Goal: Use online tool/utility: Utilize a website feature to perform a specific function

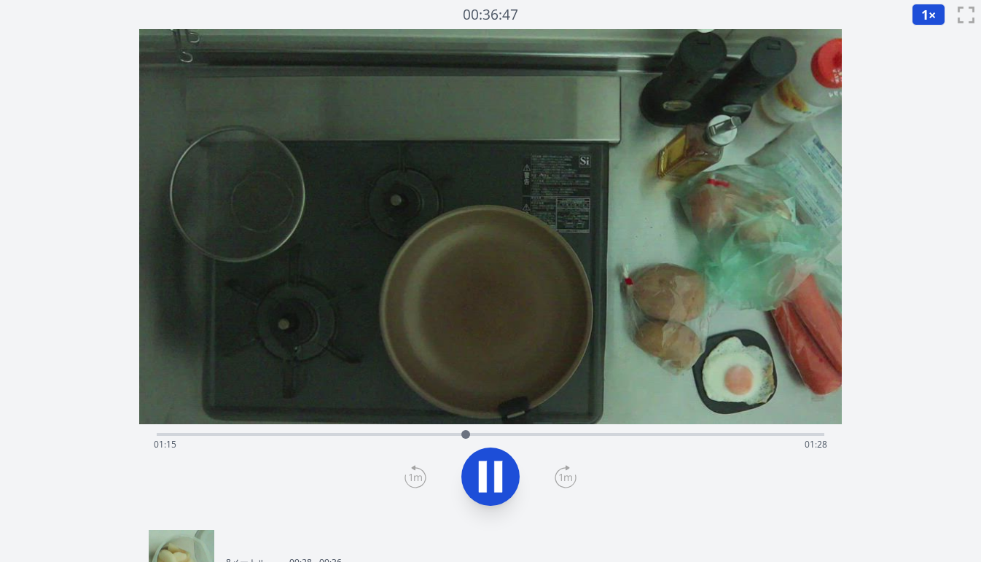
click at [257, 436] on div "経過時間: 01:15 残り時間: 01:28" at bounding box center [491, 444] width 674 height 23
click at [161, 434] on div "経過時間: 00:24 残り時間: 02:18" at bounding box center [491, 444] width 674 height 23
click at [203, 432] on div "経過時間: 00:04 残り時間: 02:39" at bounding box center [491, 432] width 668 height 17
click at [251, 433] on div "経過時間: 00:11 残り時間: 02:31" at bounding box center [491, 444] width 674 height 23
click at [278, 438] on div "経過時間: 00:23 残り時間: 02:19" at bounding box center [491, 444] width 674 height 23
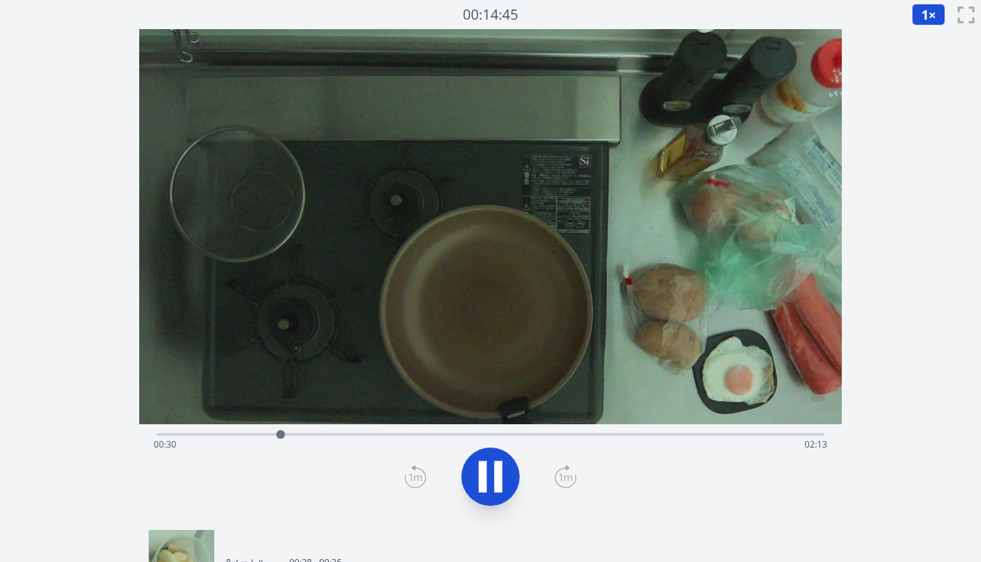
click at [316, 439] on div "経過時間: 00:30 残り時間: 02:13" at bounding box center [491, 444] width 674 height 23
click at [359, 434] on div "経過時間: 00:39 残り時間: 02:04" at bounding box center [491, 444] width 674 height 23
click at [389, 430] on div "経過時間: 00:49 残り時間: 01:54" at bounding box center [491, 432] width 668 height 17
click at [424, 433] on div "経過時間: 00:56 残り時間: 01:46" at bounding box center [491, 444] width 674 height 23
click at [402, 433] on div "経過時間: 01:06 残り時間: 01:36" at bounding box center [491, 444] width 674 height 23
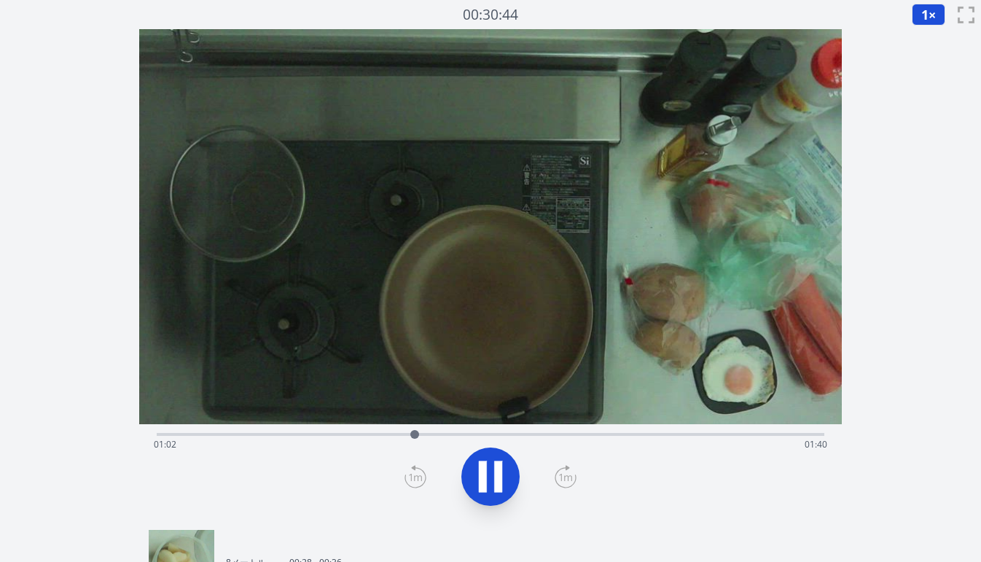
click at [499, 475] on icon at bounding box center [498, 476] width 8 height 31
click at [416, 477] on icon at bounding box center [415, 478] width 10 height 9
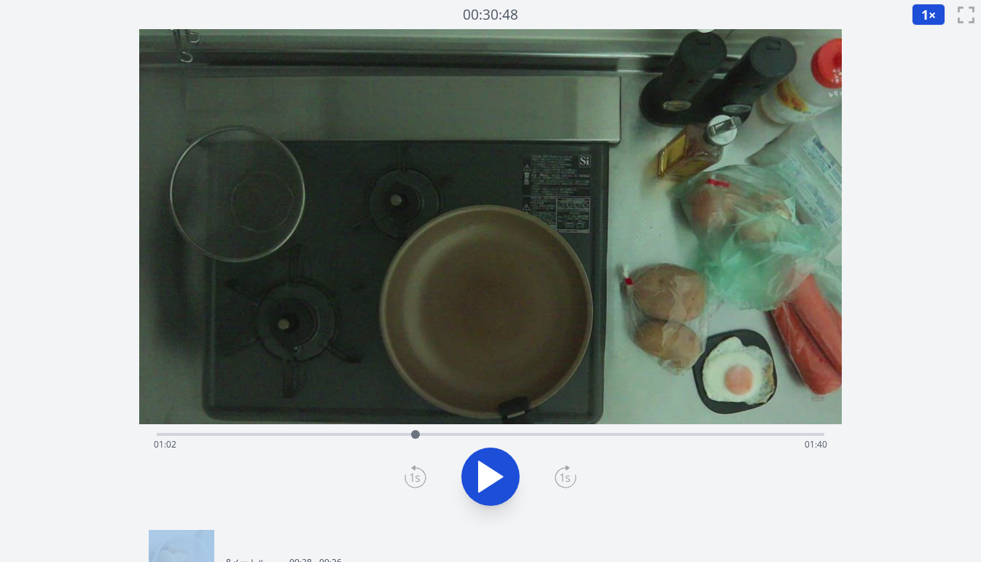
click at [416, 477] on icon at bounding box center [415, 478] width 10 height 9
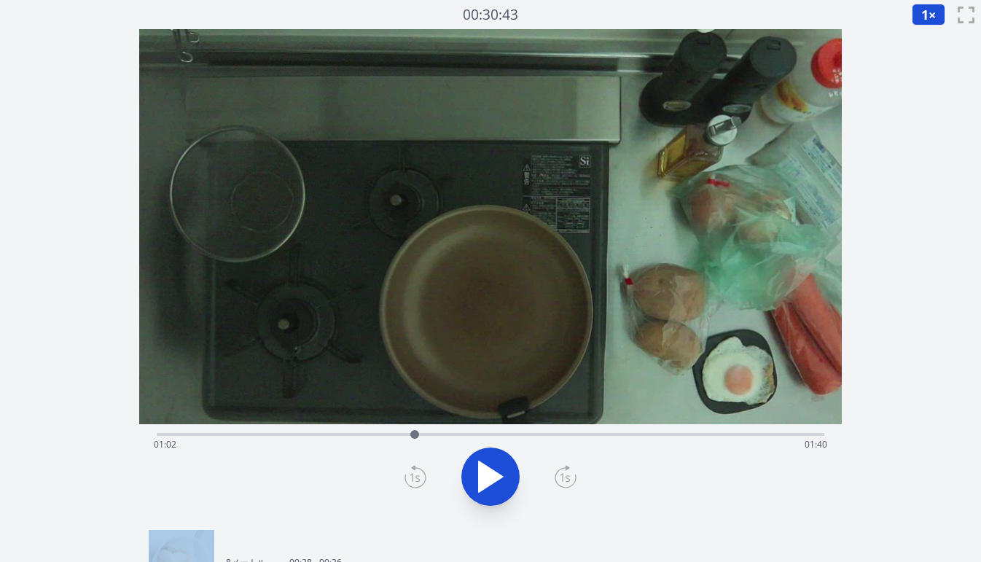
click at [416, 477] on icon at bounding box center [415, 478] width 10 height 9
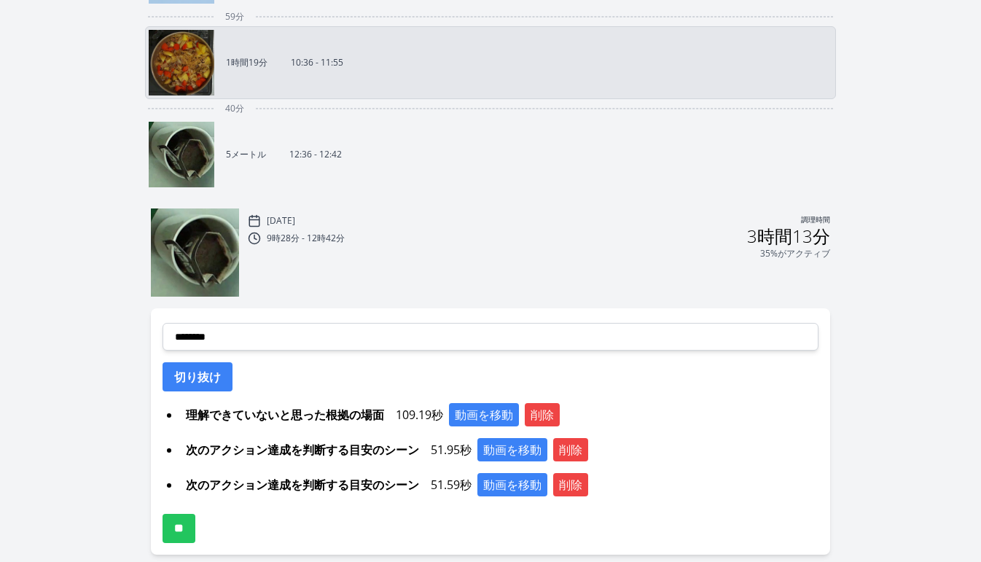
scroll to position [596, 0]
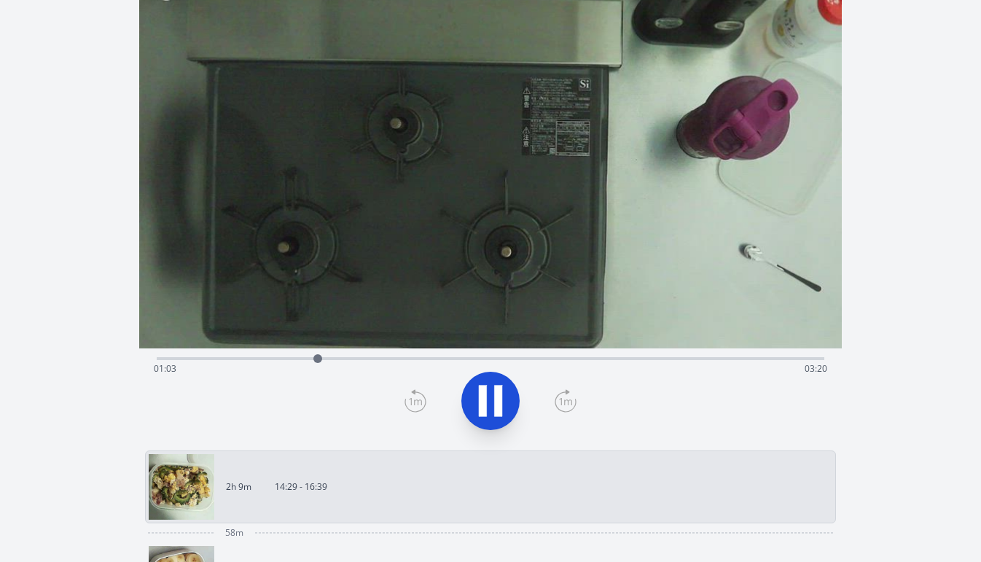
scroll to position [64, 0]
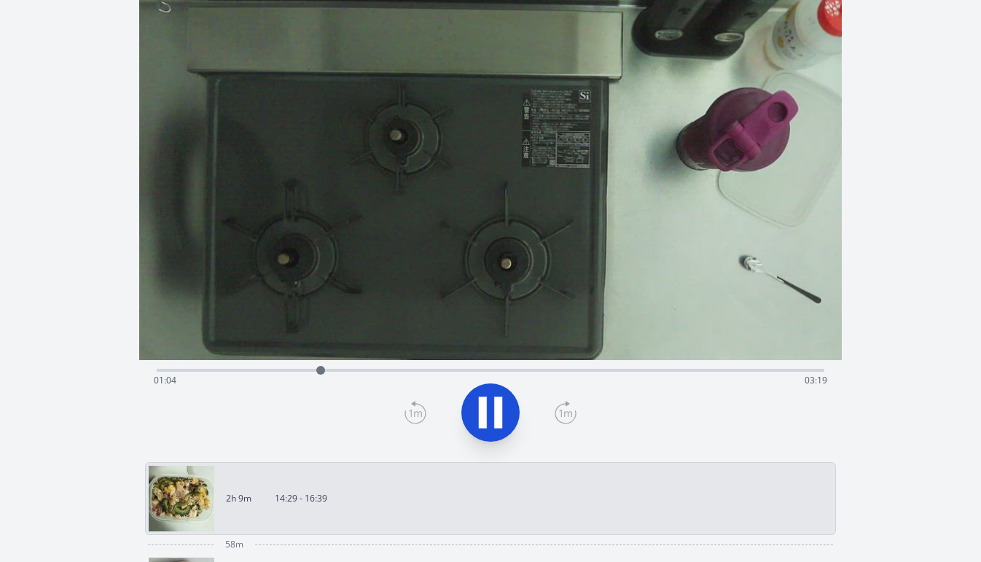
click at [416, 414] on icon at bounding box center [416, 412] width 22 height 23
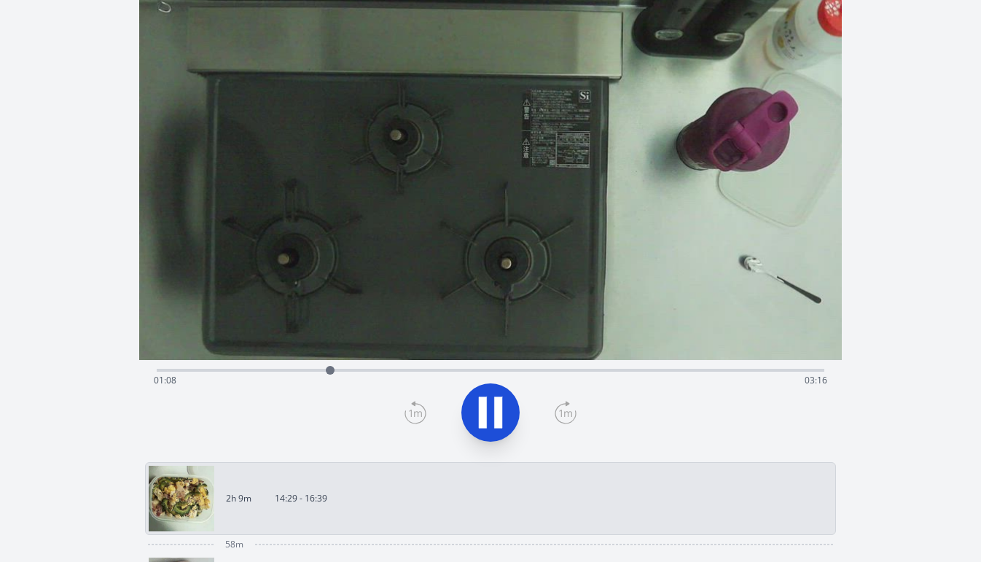
click at [443, 419] on div at bounding box center [490, 413] width 685 height 70
click at [504, 413] on icon at bounding box center [490, 412] width 41 height 41
click at [407, 410] on icon at bounding box center [416, 412] width 22 height 23
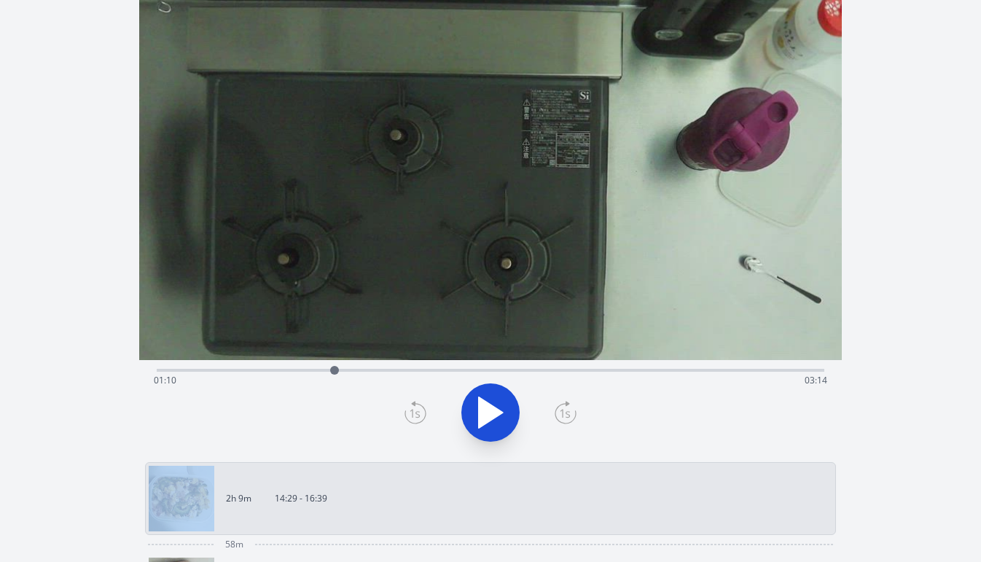
click at [407, 410] on icon at bounding box center [416, 412] width 22 height 23
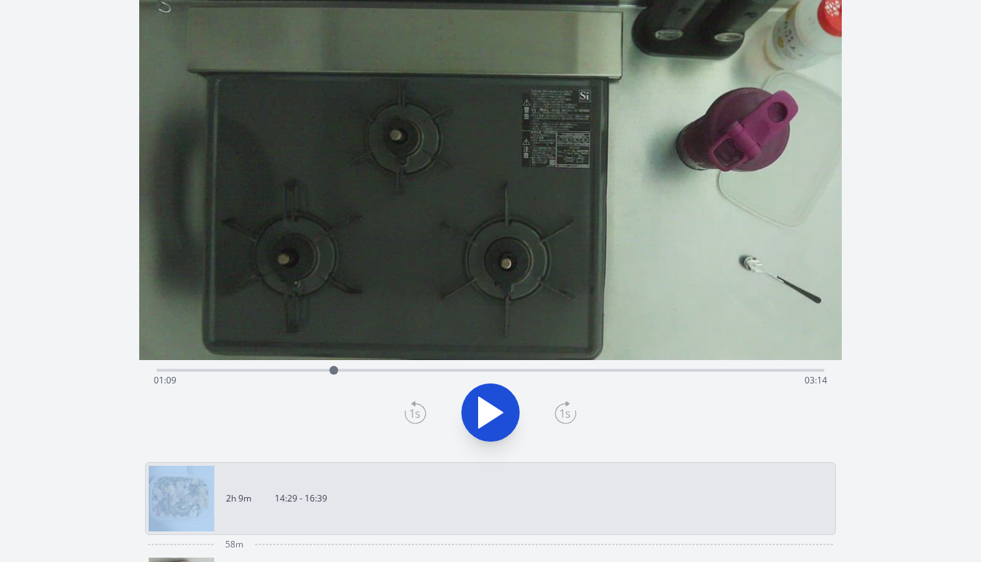
click at [407, 410] on icon at bounding box center [416, 412] width 22 height 23
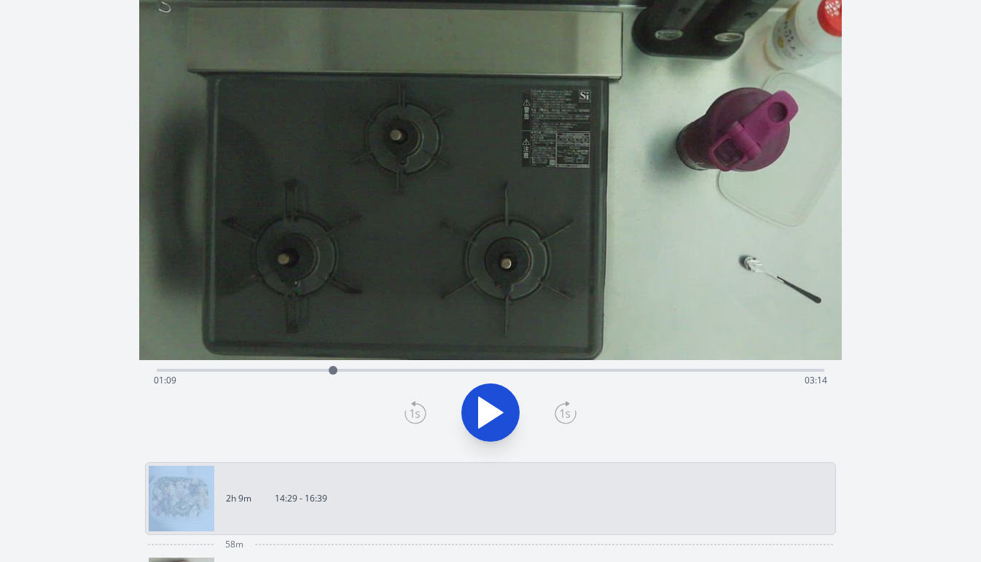
click at [407, 410] on icon at bounding box center [416, 412] width 22 height 23
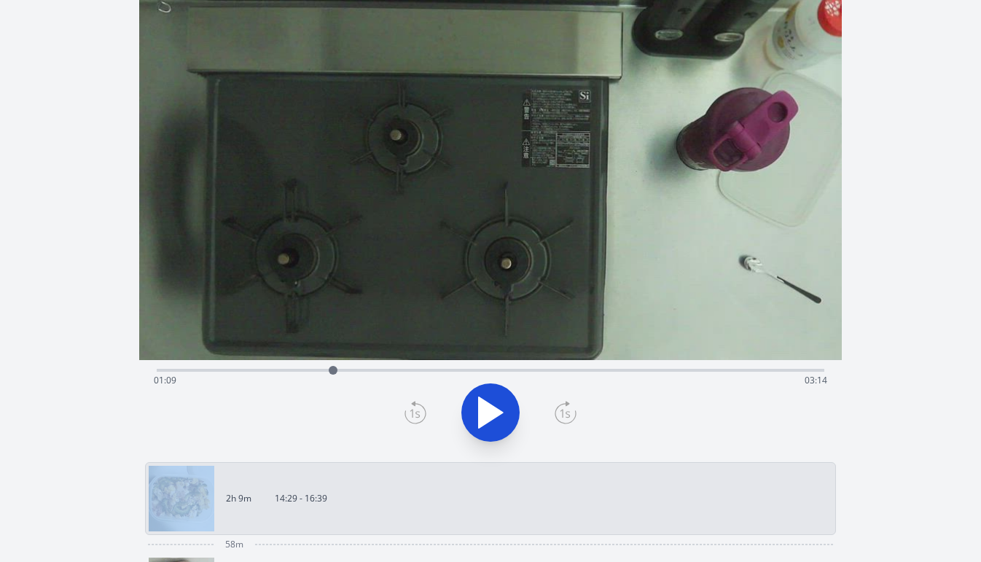
click at [407, 410] on icon at bounding box center [416, 412] width 22 height 23
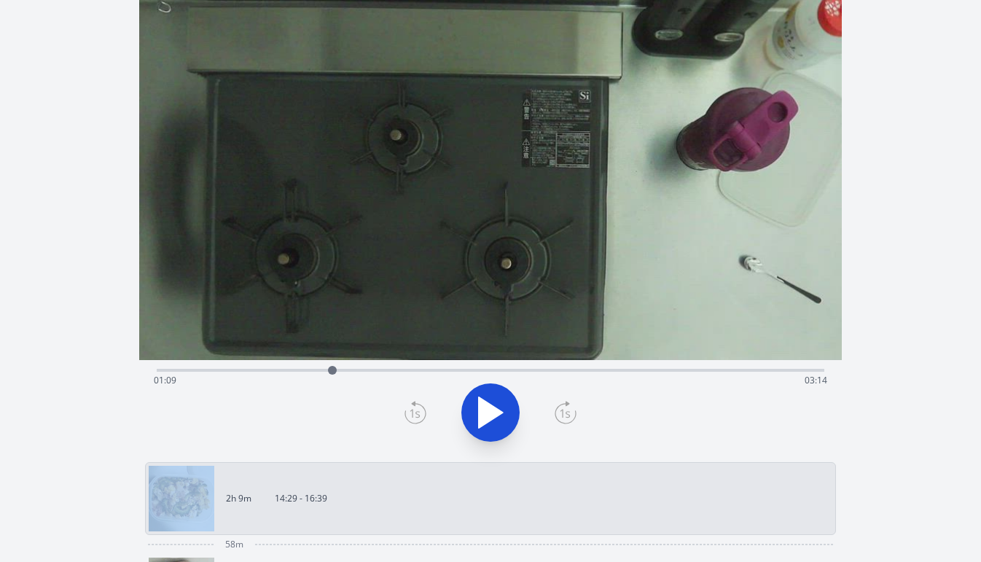
click at [407, 410] on icon at bounding box center [416, 412] width 22 height 23
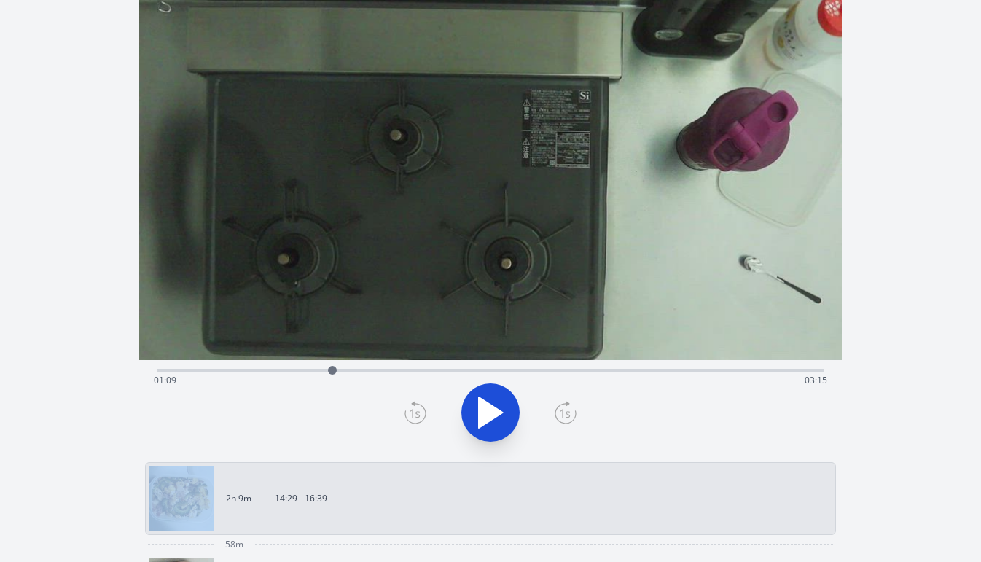
click at [407, 410] on icon at bounding box center [416, 412] width 22 height 23
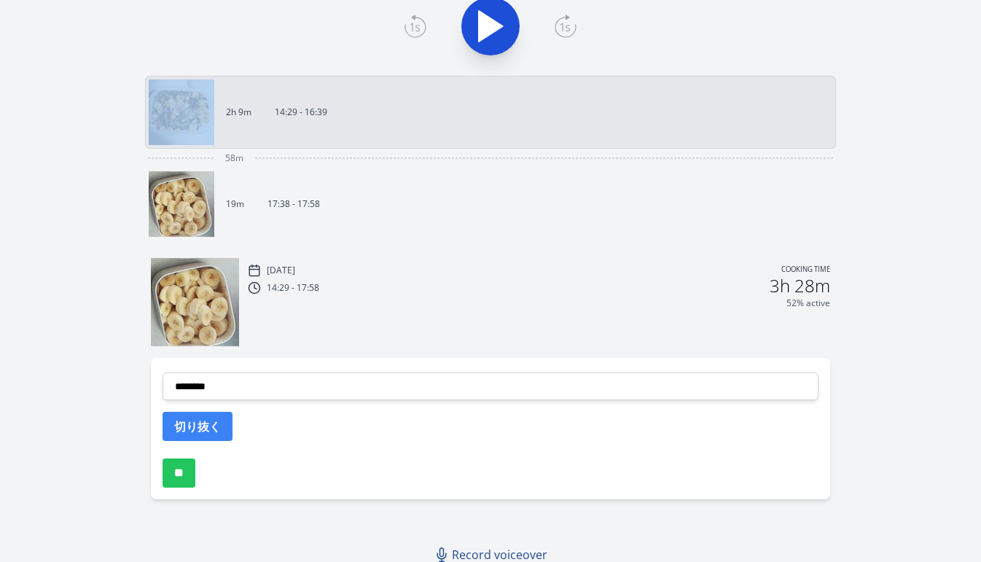
scroll to position [458, 0]
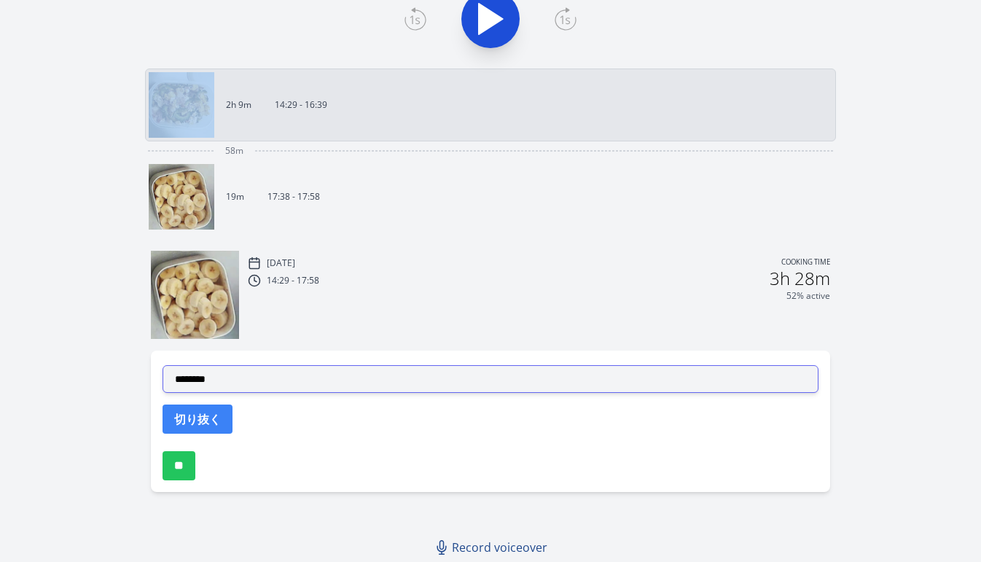
click at [393, 381] on select "**********" at bounding box center [491, 379] width 656 height 28
select select "**********"
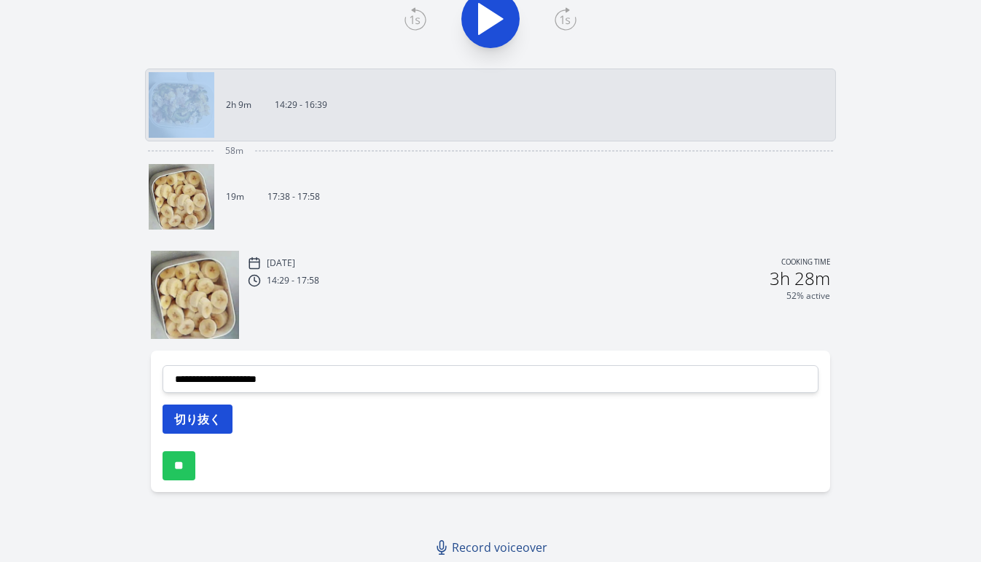
click at [211, 415] on button "切り抜く" at bounding box center [198, 419] width 70 height 29
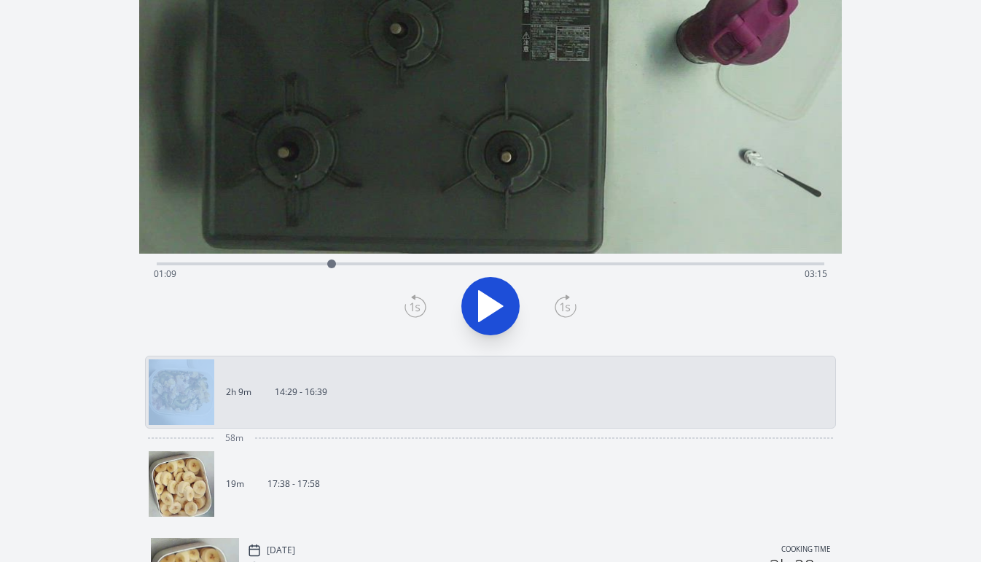
scroll to position [145, 0]
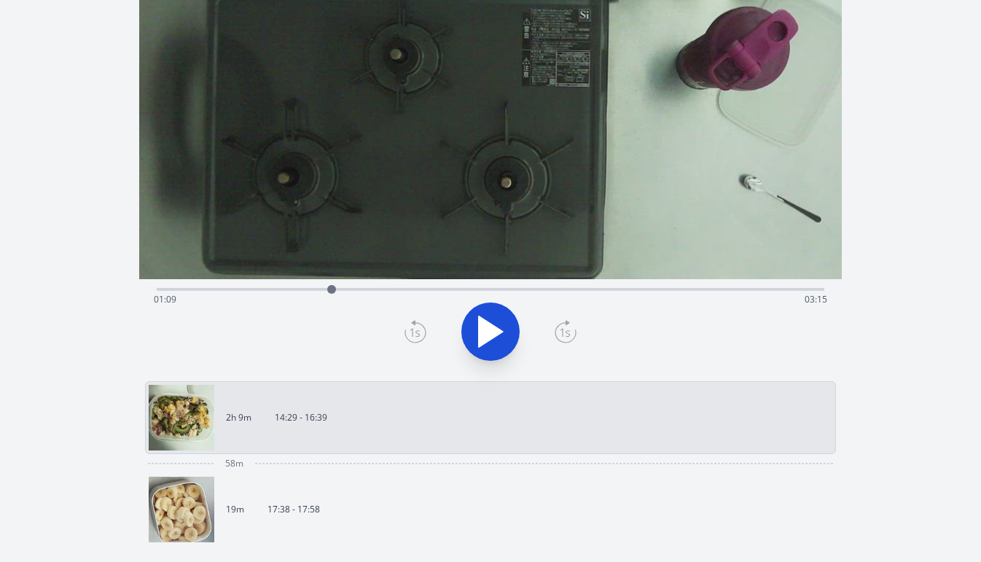
click at [300, 288] on div "Time elapsed: 01:09 Time remaining: 03:15" at bounding box center [491, 299] width 674 height 23
click at [311, 288] on div "Time elapsed: 00:56 Time remaining: 03:27" at bounding box center [491, 299] width 674 height 23
click at [302, 290] on div at bounding box center [311, 289] width 22 height 22
click at [483, 325] on icon at bounding box center [491, 331] width 24 height 31
click at [483, 325] on icon at bounding box center [483, 331] width 8 height 31
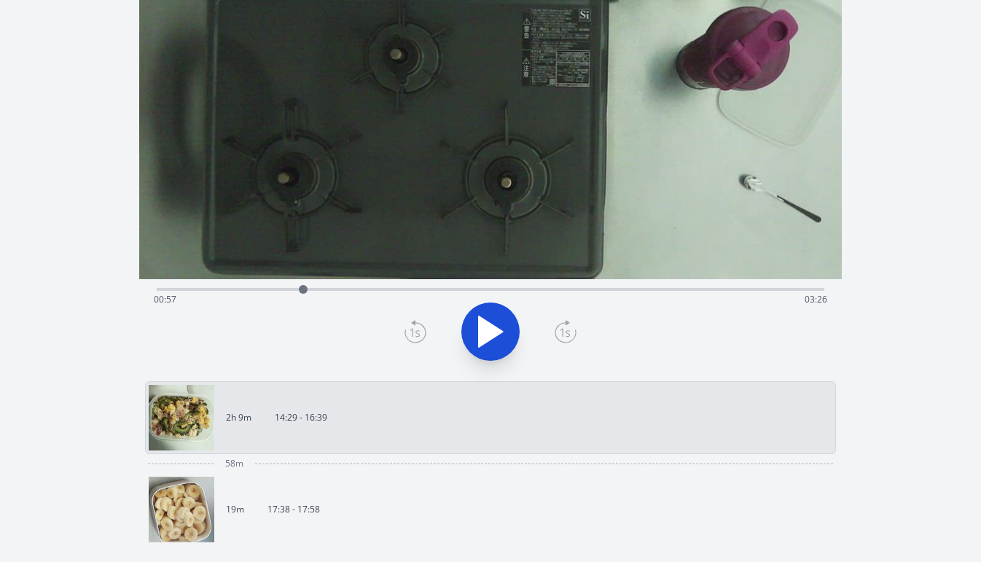
click at [431, 329] on div at bounding box center [490, 332] width 685 height 70
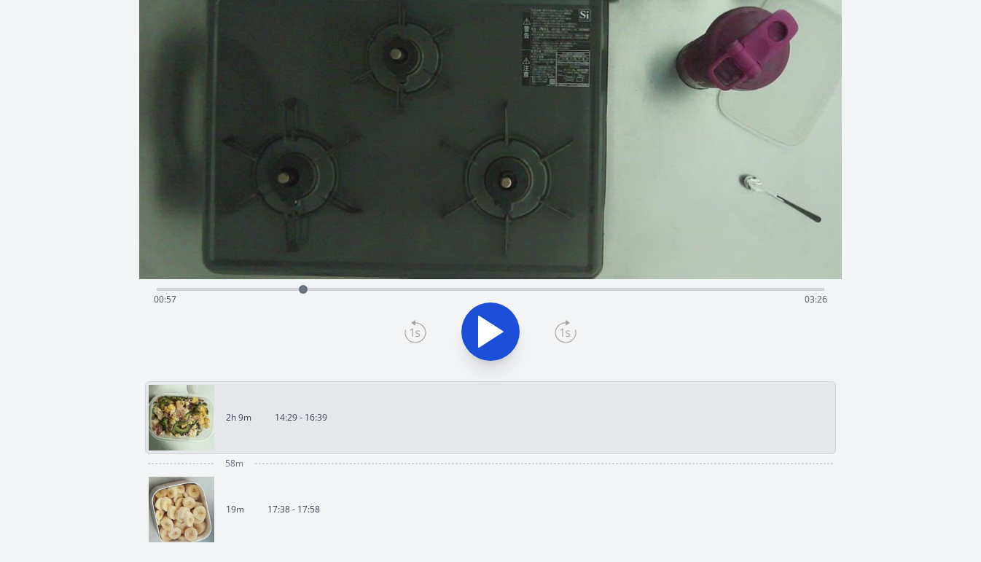
click at [418, 330] on icon at bounding box center [415, 333] width 10 height 9
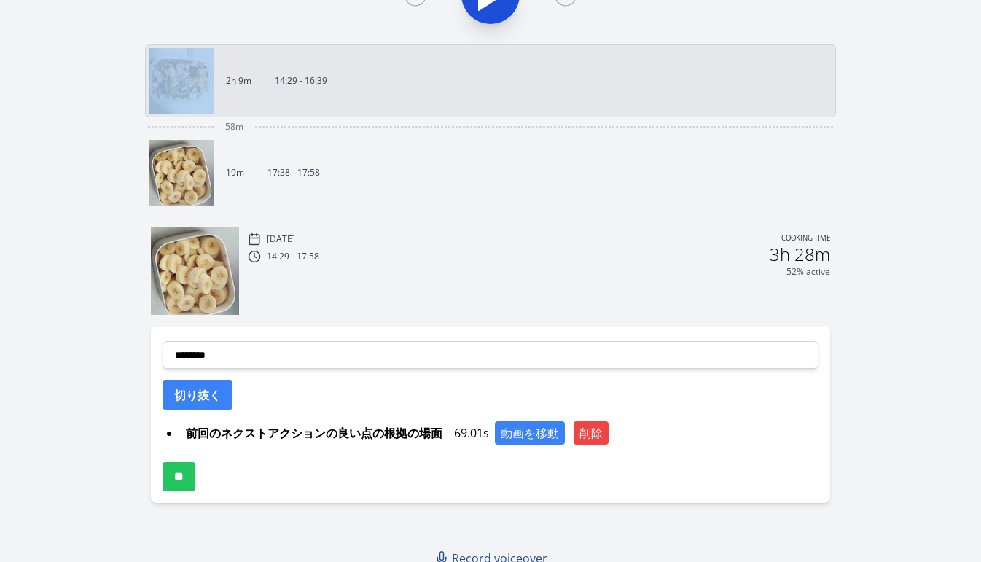
scroll to position [493, 0]
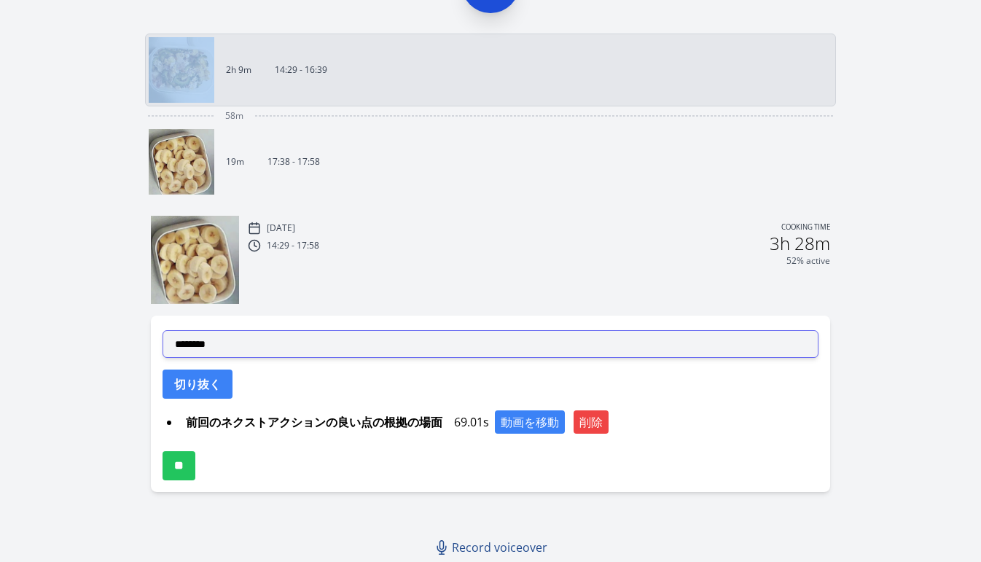
click at [371, 343] on select "**********" at bounding box center [491, 344] width 656 height 28
select select "**********"
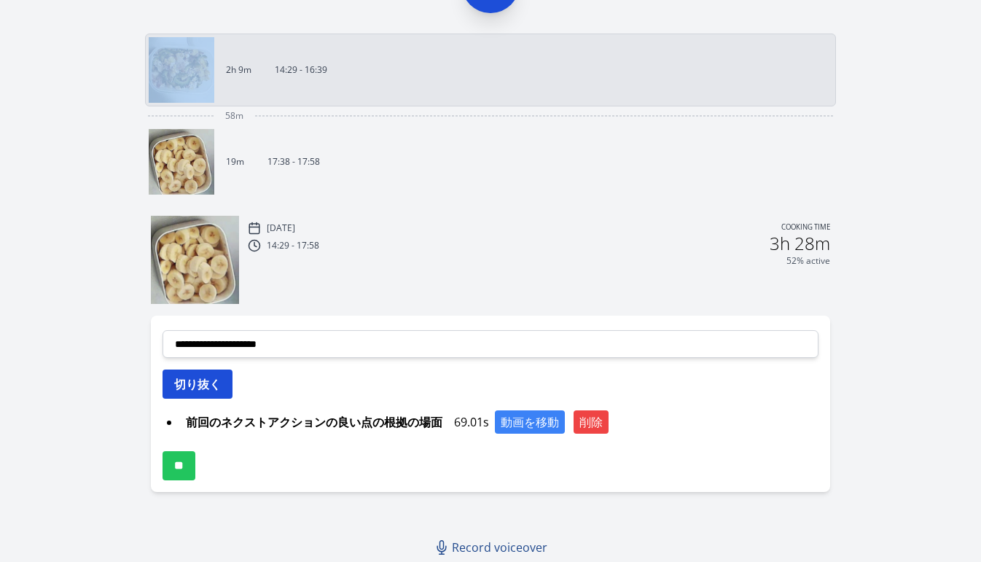
click at [226, 395] on button "切り抜く" at bounding box center [198, 384] width 70 height 29
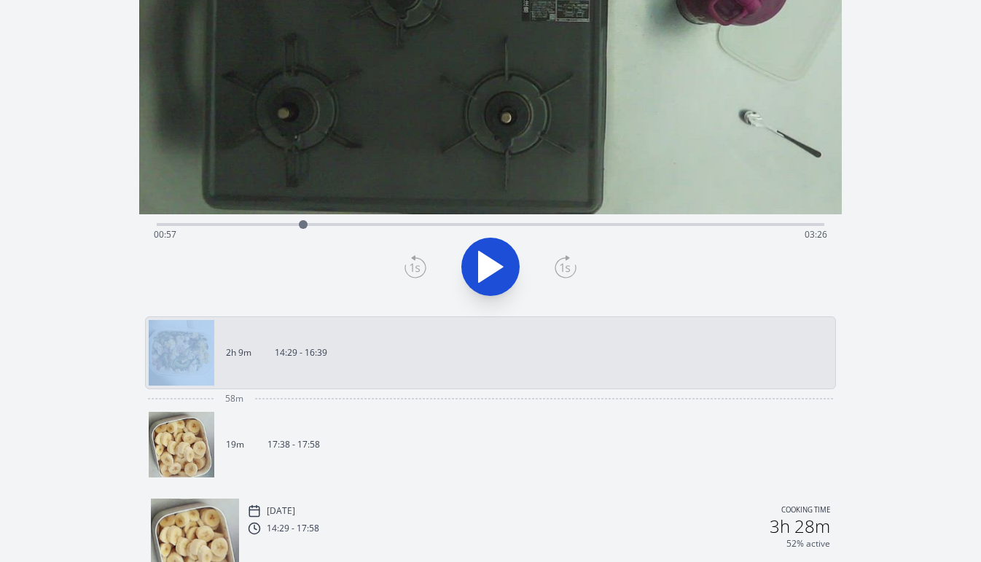
scroll to position [206, 0]
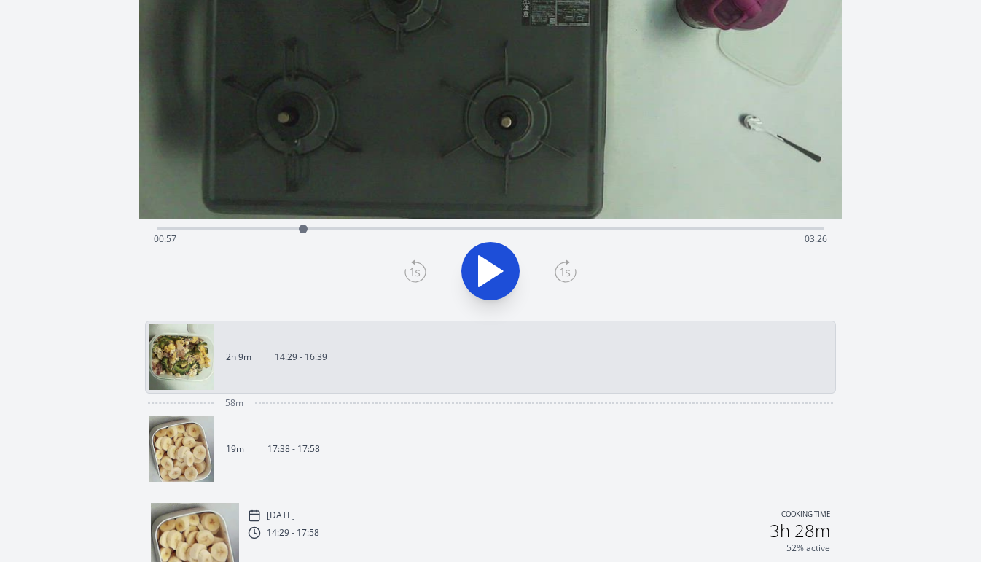
click at [394, 232] on div "Time elapsed: 00:57 Time remaining: 03:26" at bounding box center [491, 238] width 674 height 23
click at [380, 228] on div "Time elapsed: 01:33 Time remaining: 02:50" at bounding box center [491, 238] width 674 height 23
click at [348, 228] on div "Time elapsed: 01:27 Time remaining: 02:56" at bounding box center [491, 238] width 674 height 23
click at [334, 228] on div "Time elapsed: 01:15 Time remaining: 03:08" at bounding box center [491, 238] width 674 height 23
click at [325, 228] on div at bounding box center [334, 229] width 22 height 22
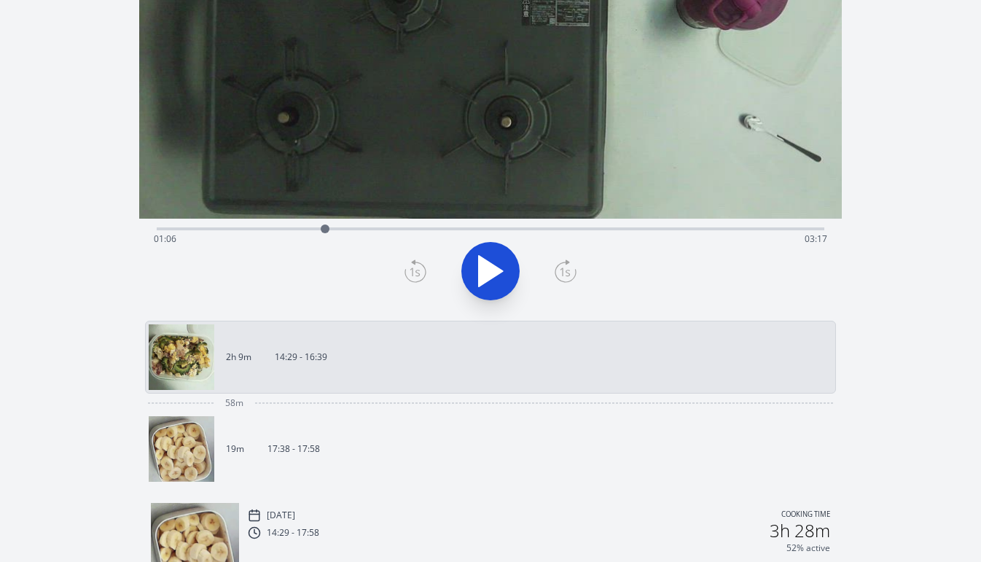
click at [315, 229] on div at bounding box center [325, 229] width 22 height 22
click at [312, 229] on div at bounding box center [315, 229] width 9 height 9
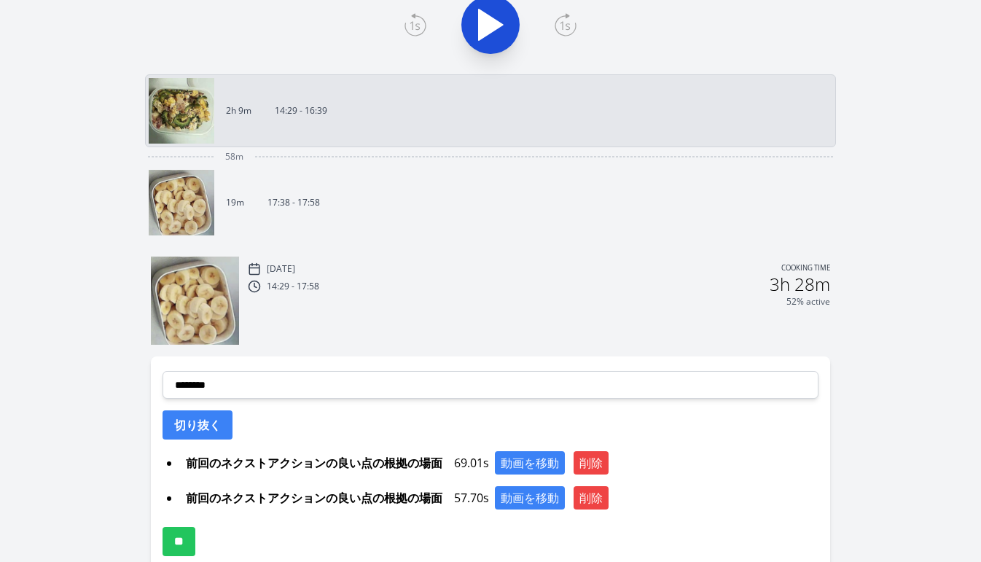
scroll to position [467, 0]
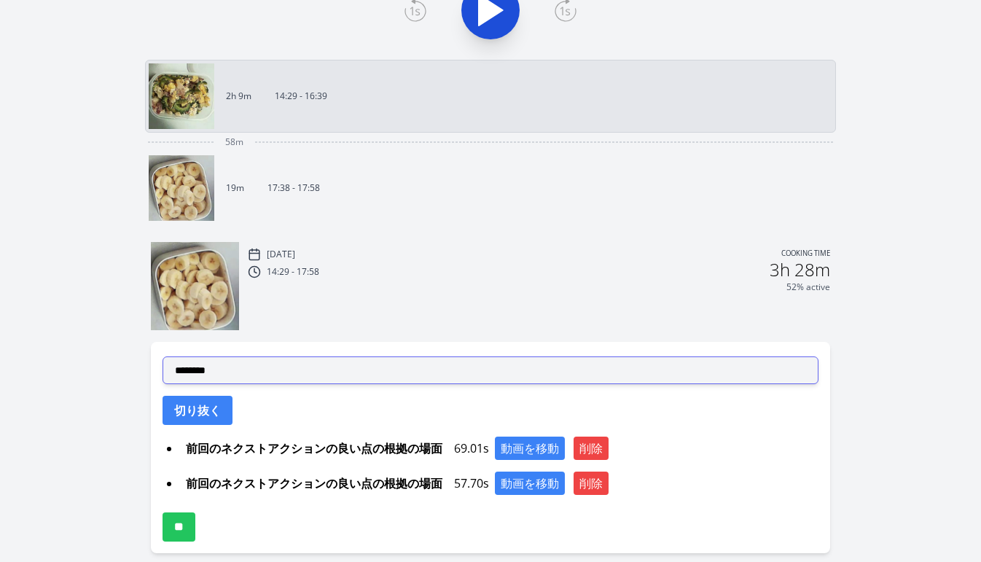
click at [409, 364] on select "**********" at bounding box center [491, 370] width 656 height 28
select select "**********"
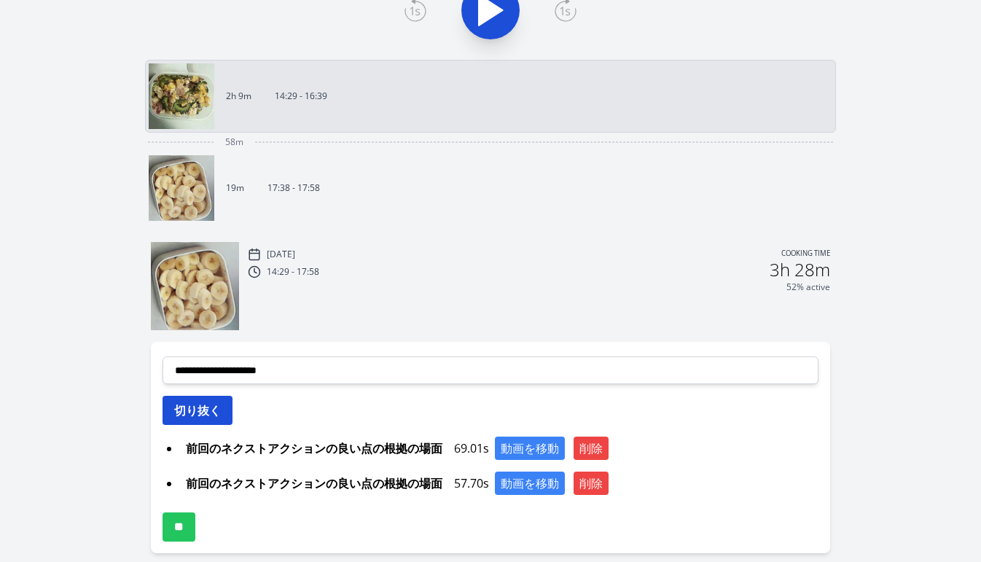
click at [214, 405] on button "切り抜く" at bounding box center [198, 410] width 70 height 29
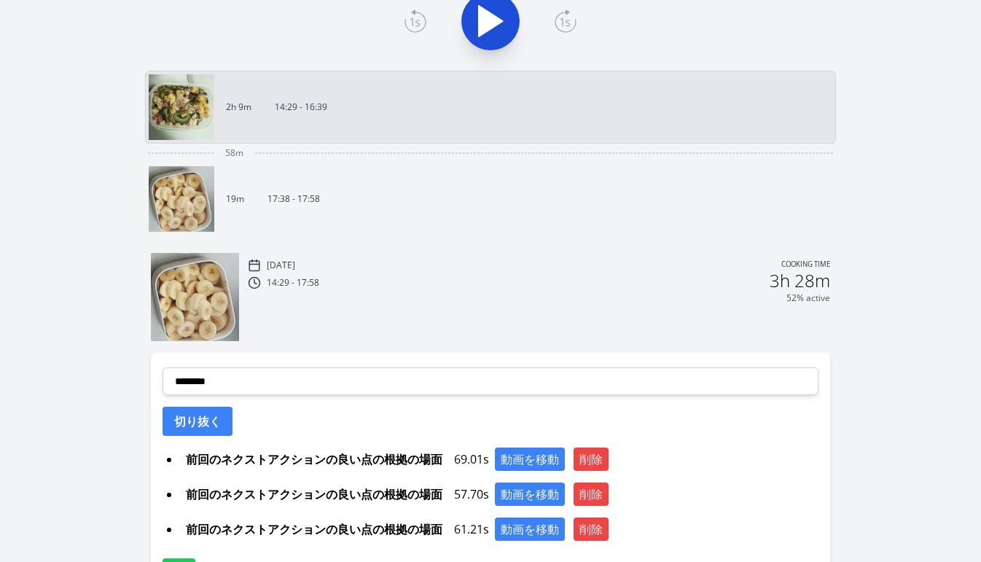
scroll to position [563, 0]
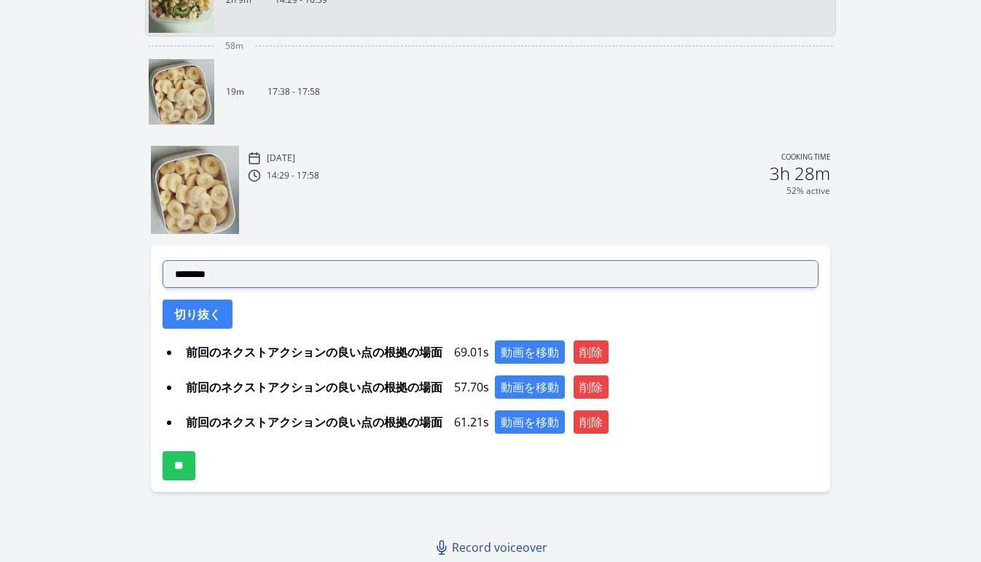
click at [354, 276] on select "**********" at bounding box center [491, 274] width 656 height 28
select select "**********"
click at [415, 265] on select "**********" at bounding box center [491, 274] width 656 height 28
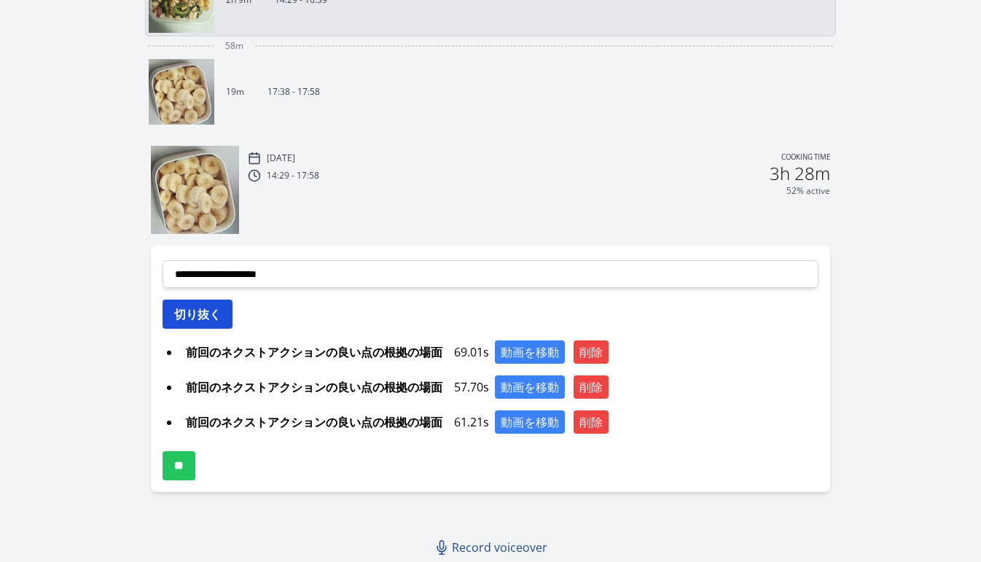
click at [205, 324] on button "切り抜く" at bounding box center [198, 314] width 70 height 29
select select
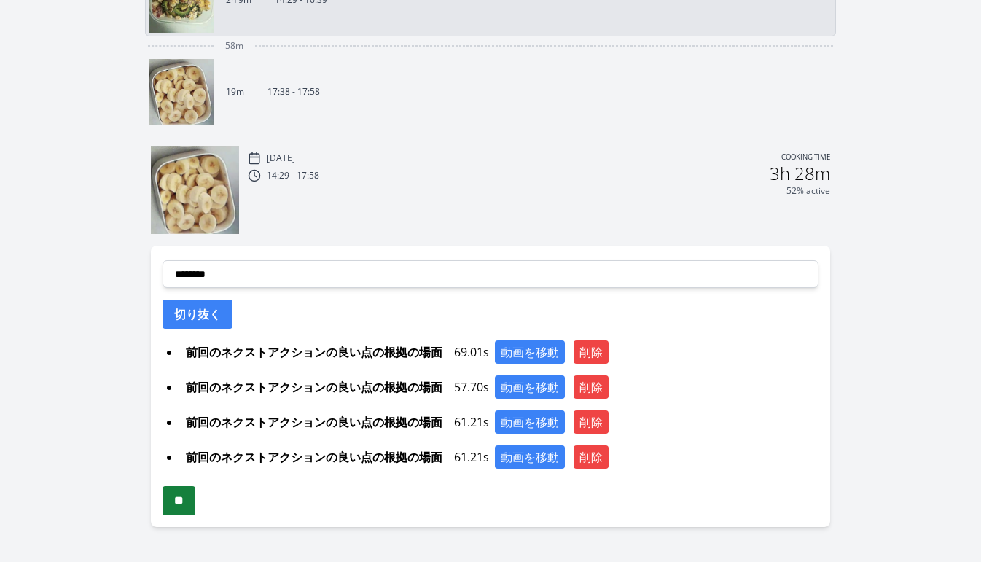
click at [182, 502] on input "**" at bounding box center [179, 500] width 33 height 29
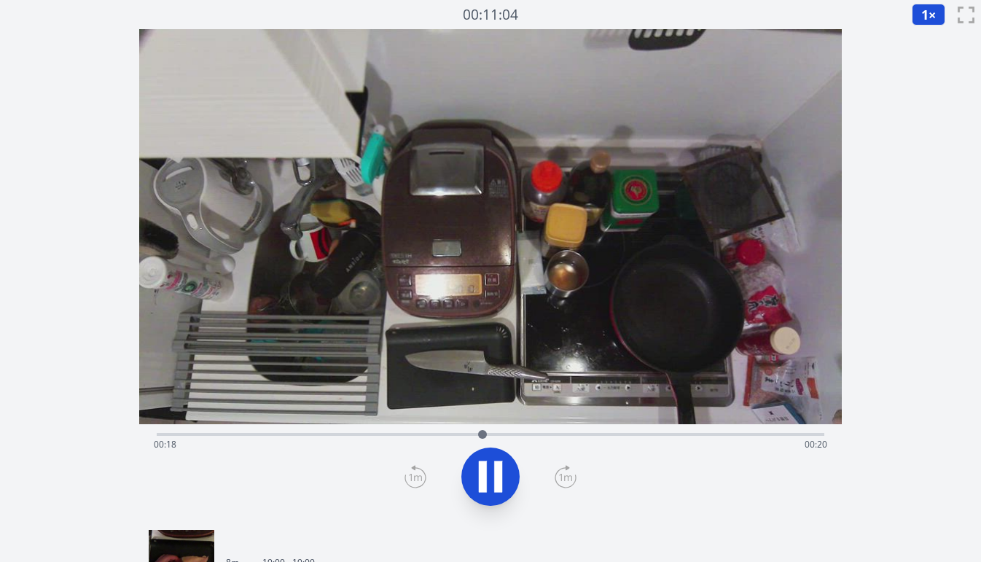
click at [277, 432] on div "Time elapsed: 00:18 Time remaining: 00:20" at bounding box center [491, 432] width 668 height 17
click at [268, 432] on div "Time elapsed: 00:07 Time remaining: 00:31" at bounding box center [491, 432] width 668 height 17
click at [240, 432] on div "Time elapsed: 00:07 Time remaining: 00:31" at bounding box center [491, 432] width 668 height 17
click at [213, 437] on div "Time elapsed: 00:05 Time remaining: 00:33" at bounding box center [491, 444] width 674 height 23
click at [238, 437] on div "Time elapsed: 00:06 Time remaining: 00:32" at bounding box center [491, 444] width 674 height 23
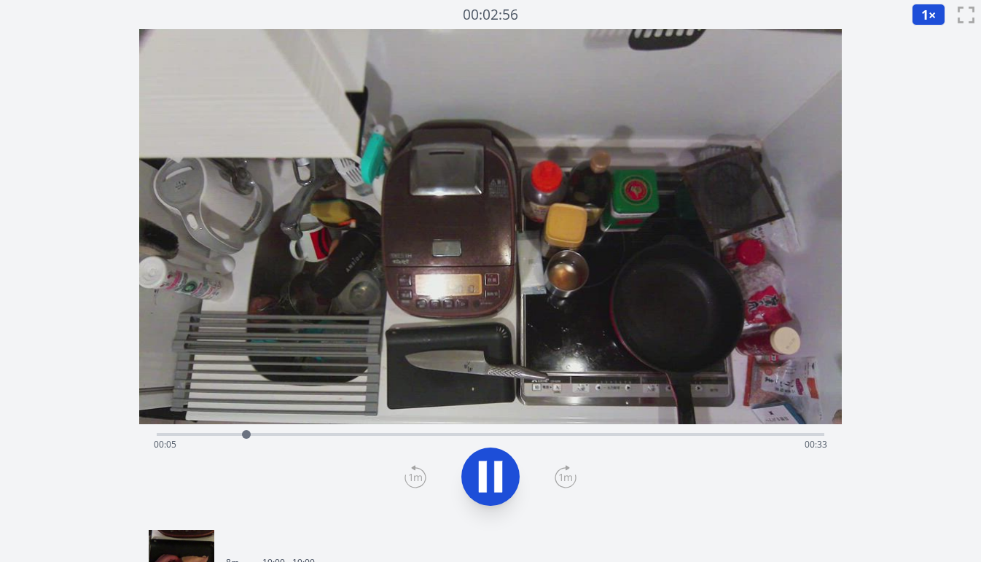
click at [227, 436] on div "Time elapsed: 00:05 Time remaining: 00:33" at bounding box center [491, 444] width 674 height 23
click at [467, 483] on button at bounding box center [490, 477] width 58 height 58
click at [411, 481] on icon at bounding box center [416, 476] width 22 height 23
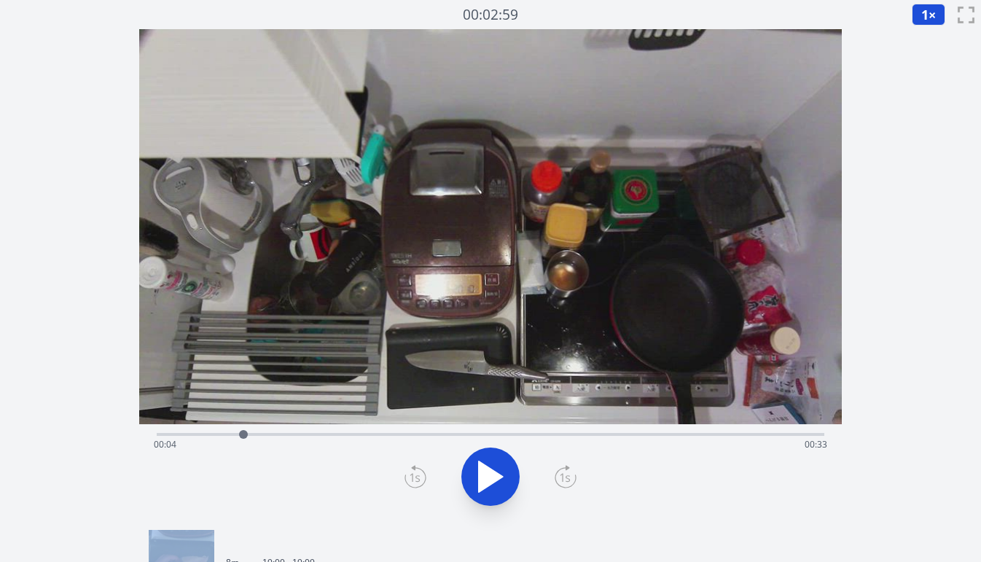
click at [411, 481] on icon at bounding box center [416, 476] width 22 height 23
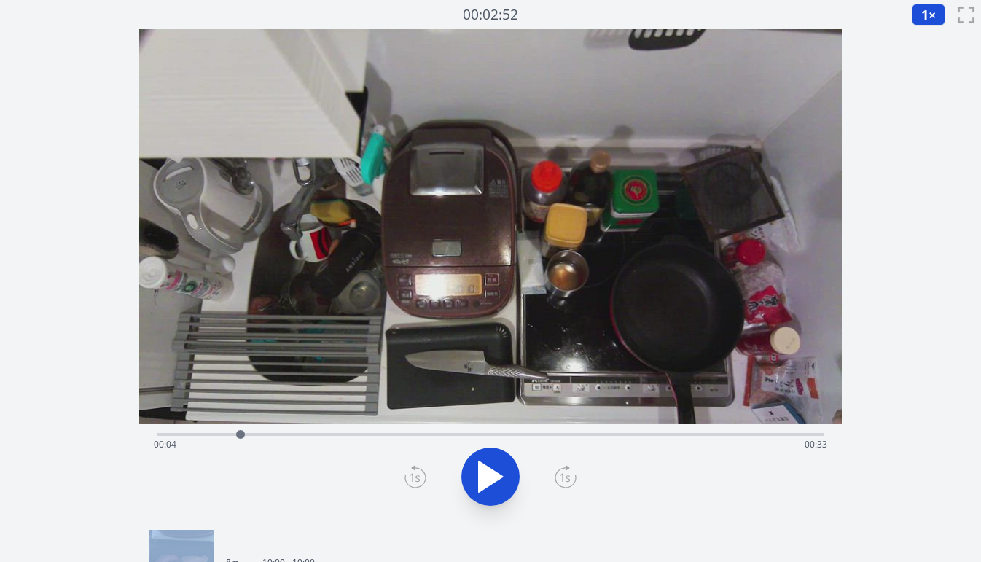
click at [411, 481] on icon at bounding box center [416, 476] width 22 height 23
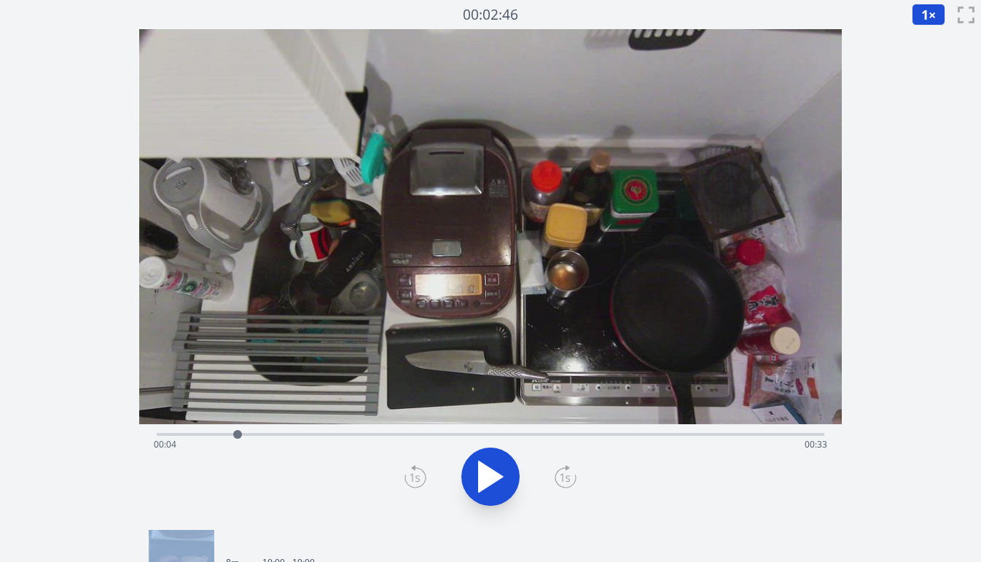
click at [411, 481] on icon at bounding box center [416, 476] width 22 height 23
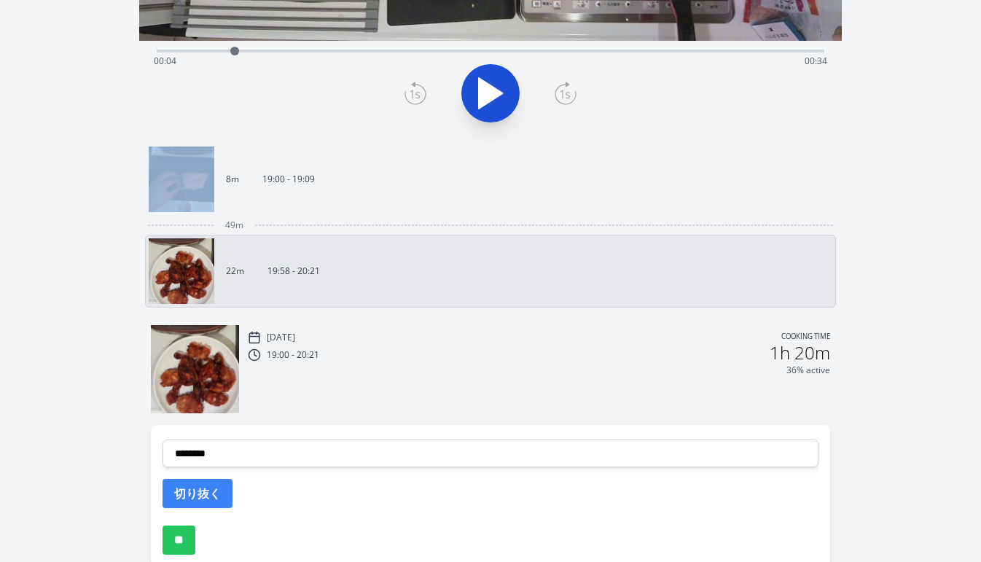
scroll to position [458, 0]
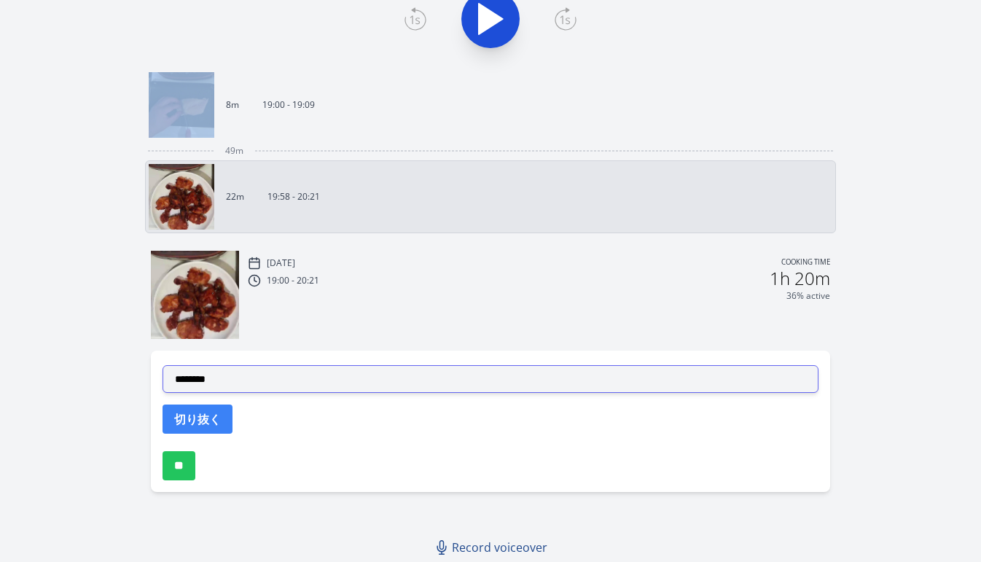
click at [401, 390] on select "**********" at bounding box center [491, 379] width 656 height 28
select select "**********"
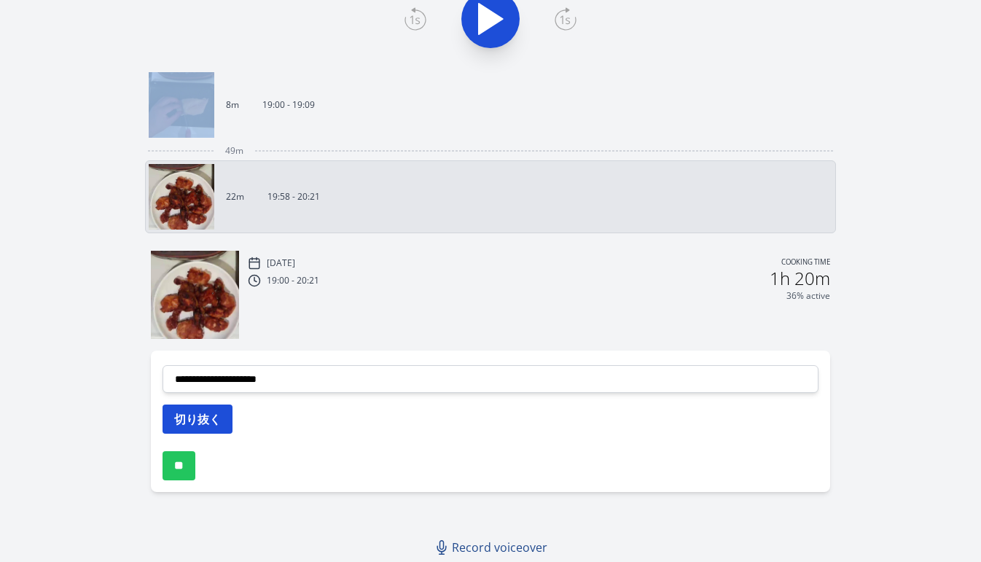
click at [220, 421] on button "切り抜く" at bounding box center [198, 419] width 70 height 29
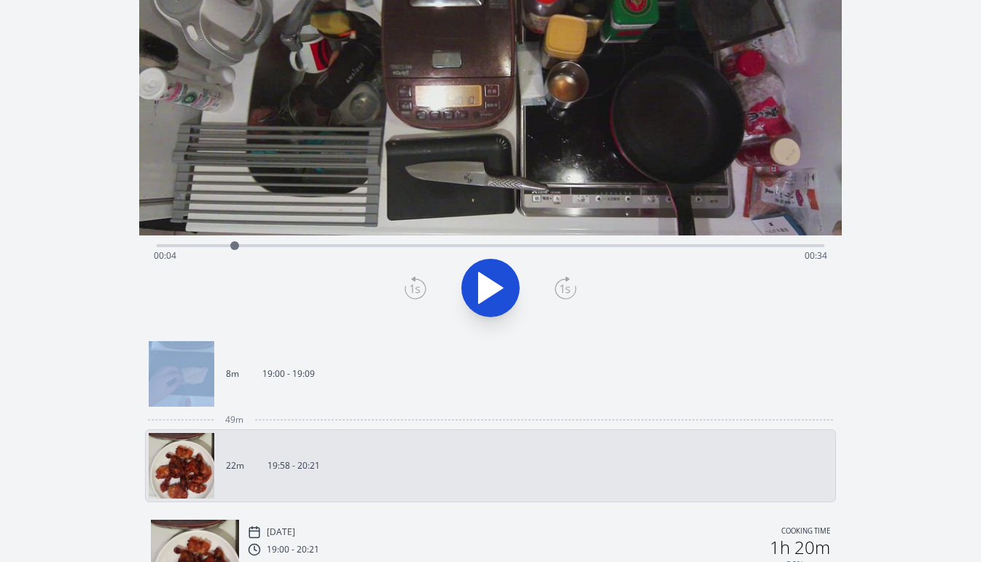
scroll to position [186, 0]
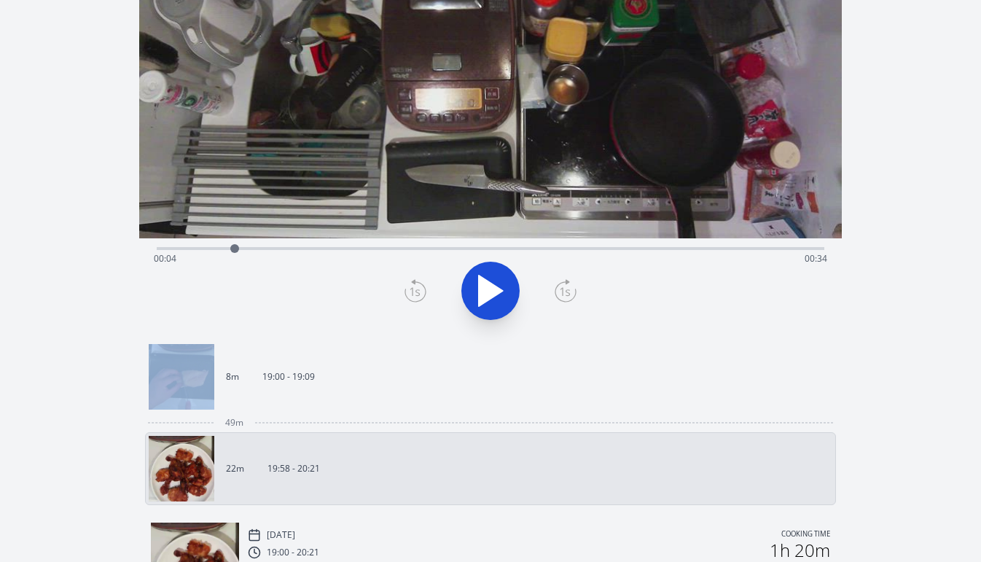
click at [476, 300] on icon at bounding box center [490, 290] width 41 height 41
click at [476, 301] on icon at bounding box center [490, 290] width 41 height 41
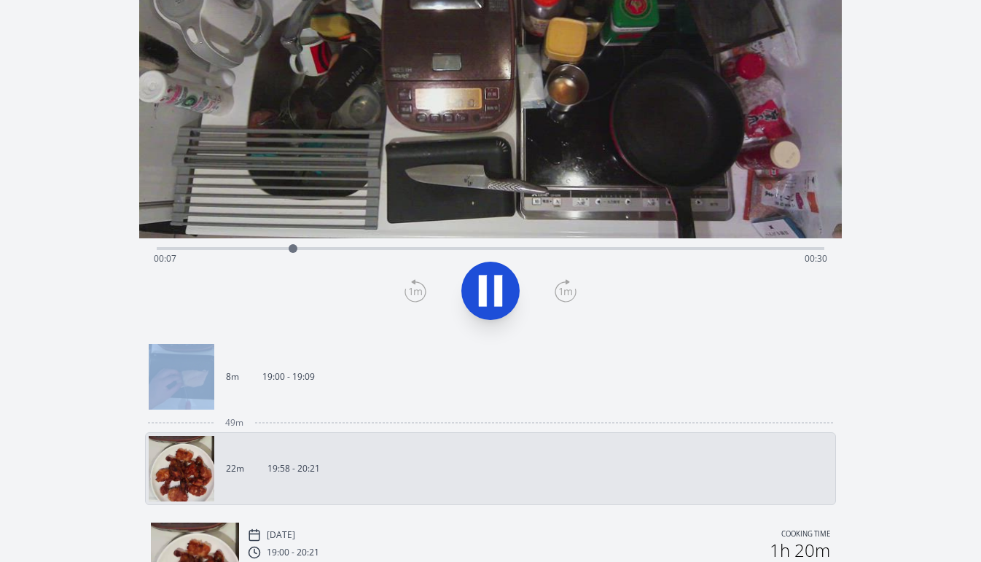
click at [476, 302] on icon at bounding box center [490, 290] width 41 height 41
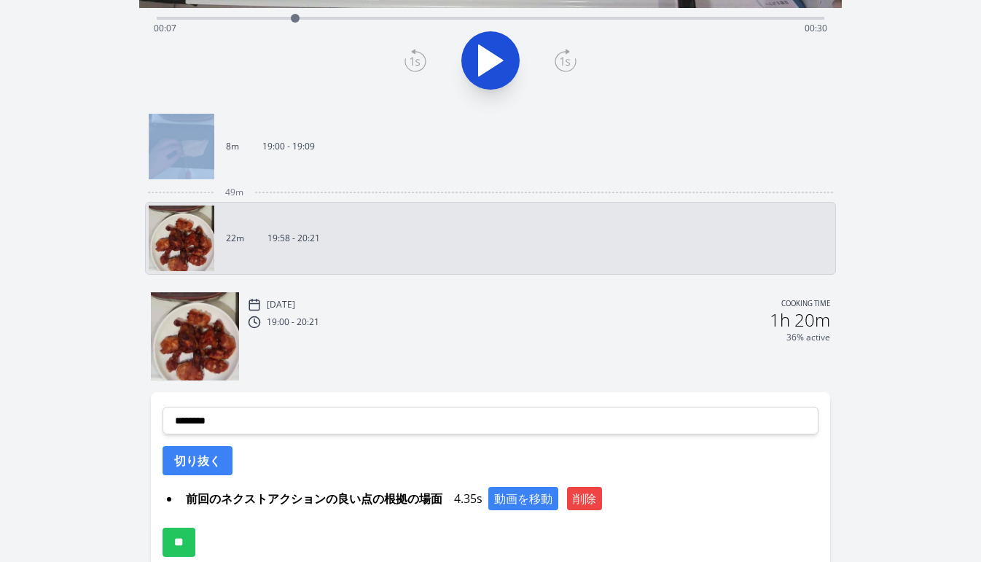
scroll to position [493, 0]
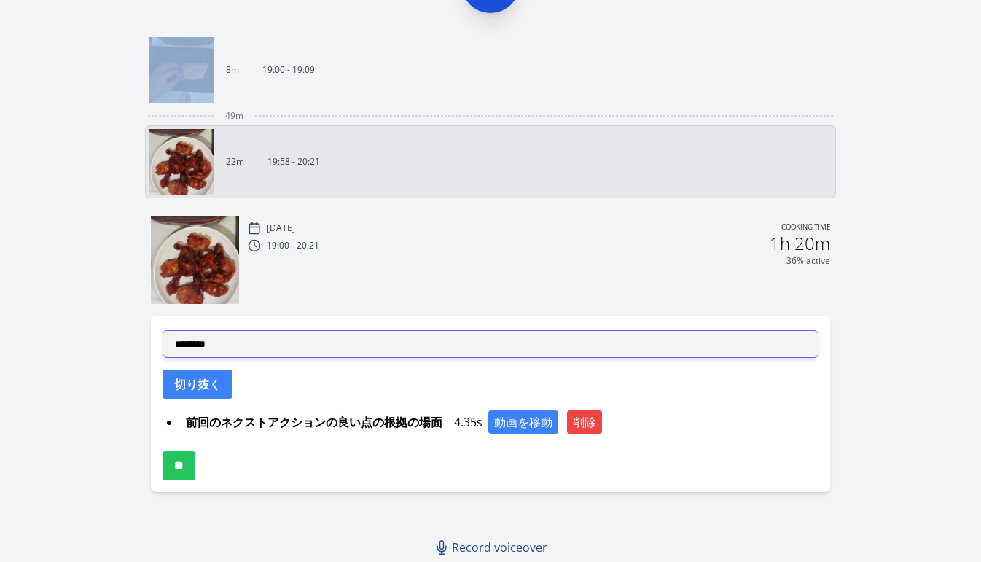
click at [345, 351] on select "**********" at bounding box center [491, 344] width 656 height 28
select select "**********"
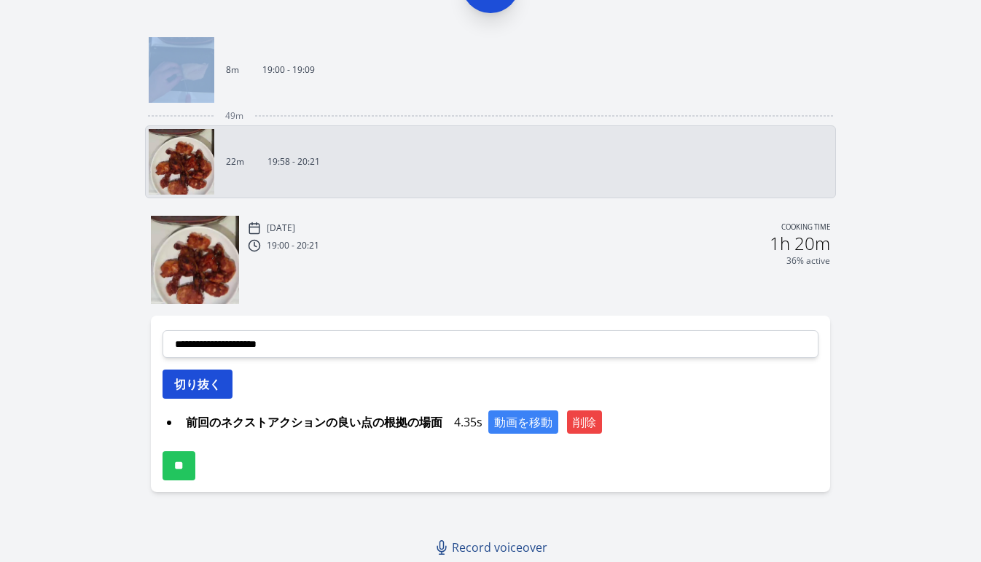
click at [222, 388] on button "切り抜く" at bounding box center [198, 384] width 70 height 29
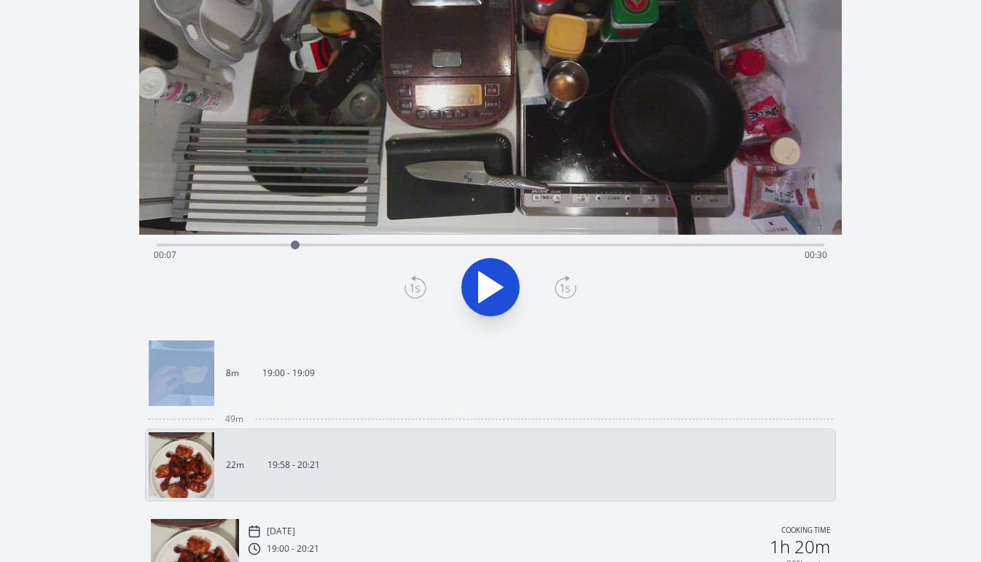
scroll to position [116, 0]
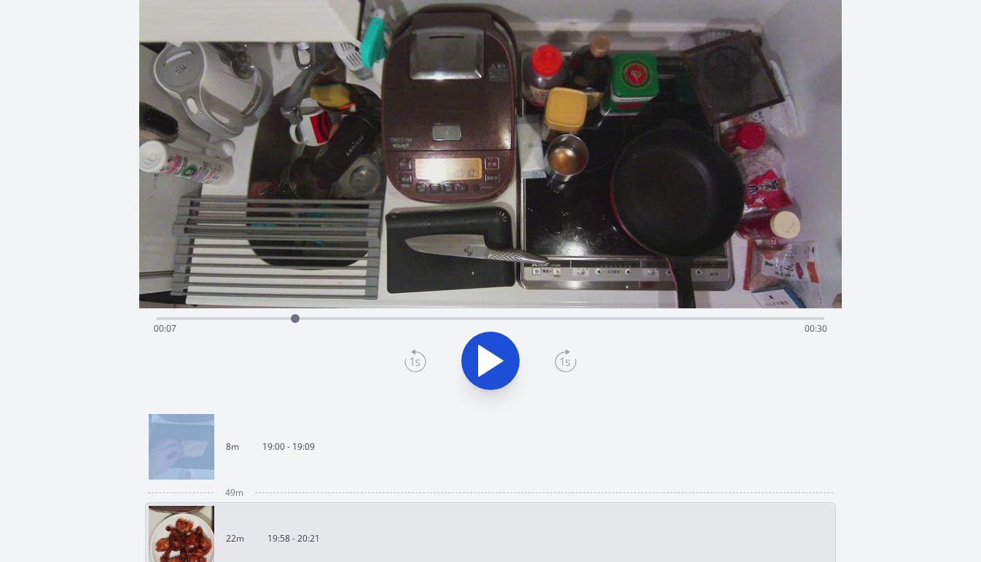
click at [495, 357] on icon at bounding box center [491, 361] width 24 height 31
click at [495, 358] on icon at bounding box center [498, 361] width 8 height 31
click at [495, 358] on icon at bounding box center [491, 361] width 24 height 31
click at [495, 358] on icon at bounding box center [498, 361] width 8 height 31
click at [495, 358] on icon at bounding box center [491, 361] width 24 height 31
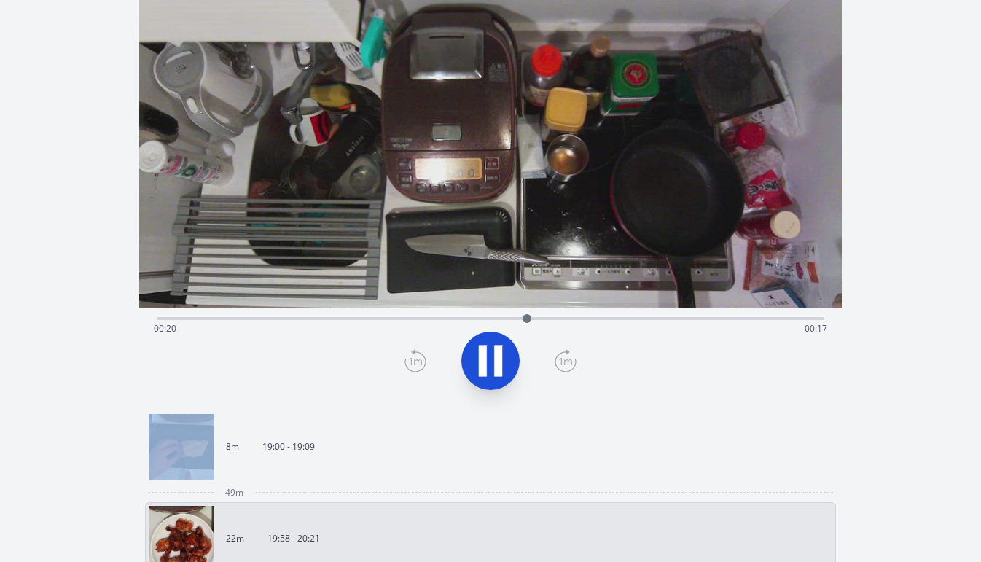
click at [495, 358] on icon at bounding box center [498, 361] width 8 height 31
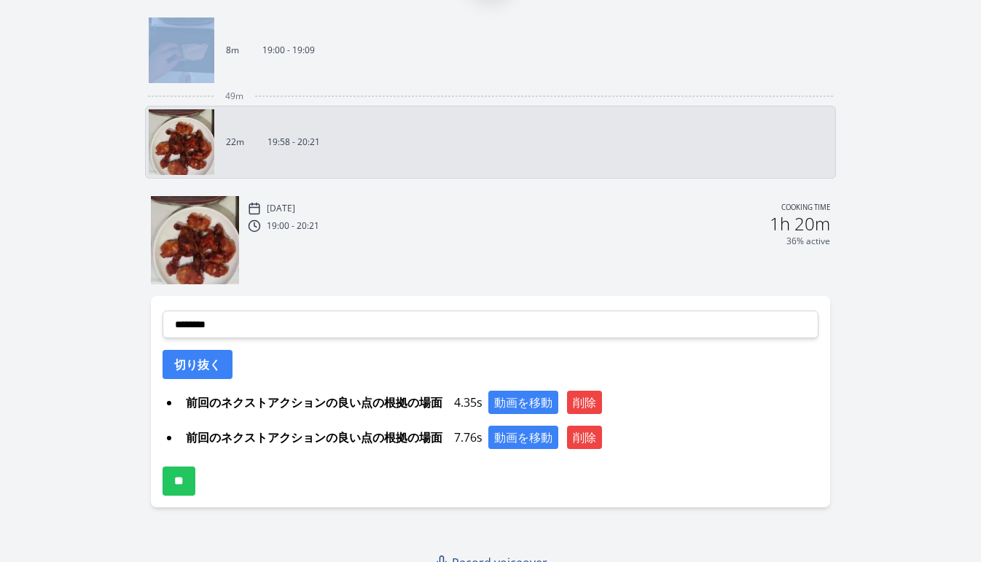
scroll to position [528, 0]
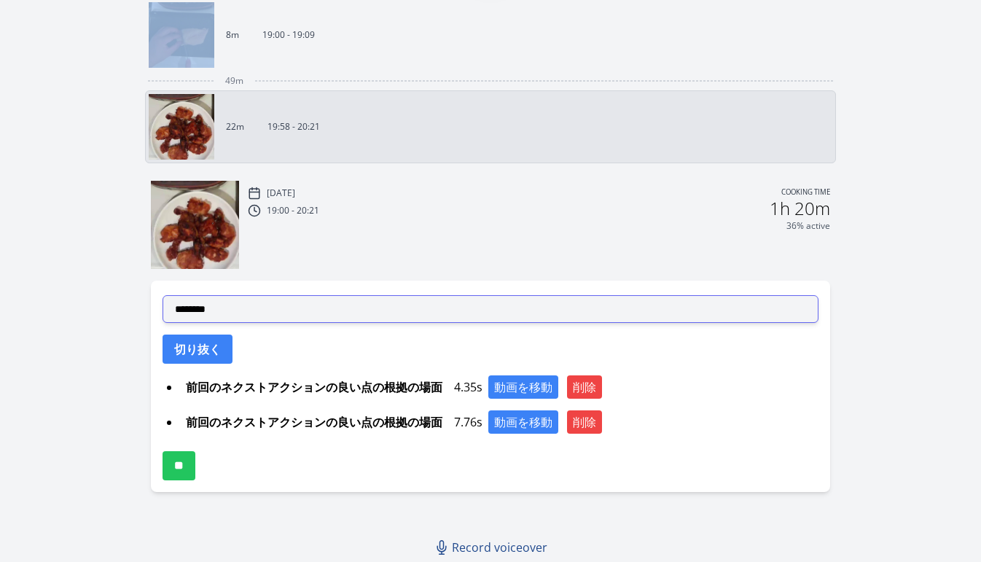
click at [258, 316] on select "**********" at bounding box center [491, 309] width 656 height 28
select select "**********"
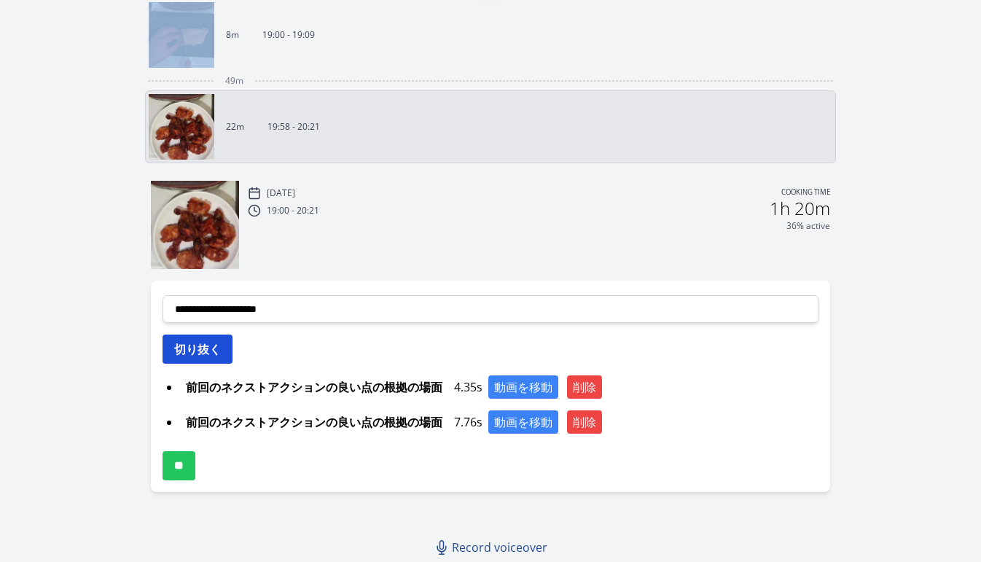
click at [221, 354] on button "切り抜く" at bounding box center [198, 349] width 70 height 29
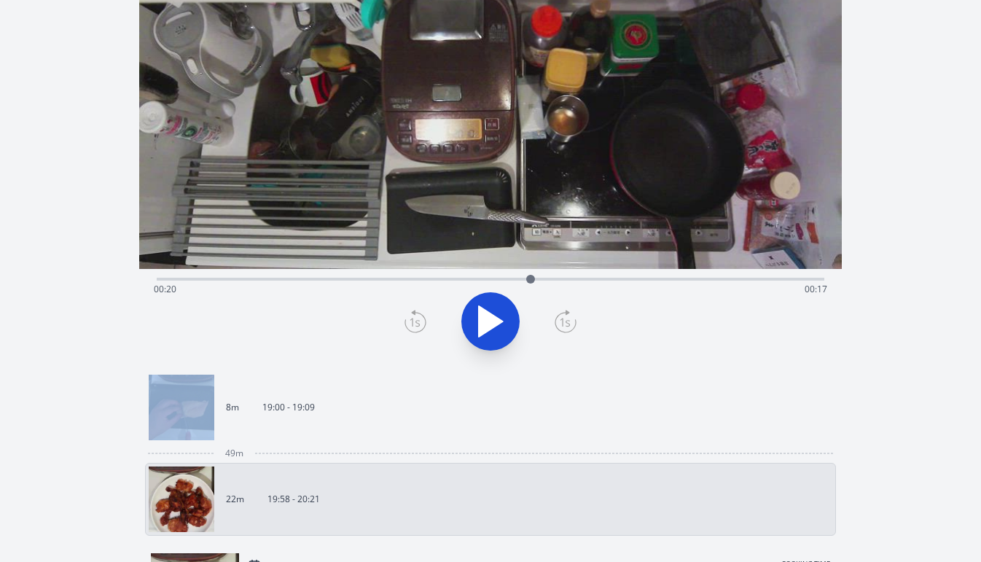
scroll to position [106, 0]
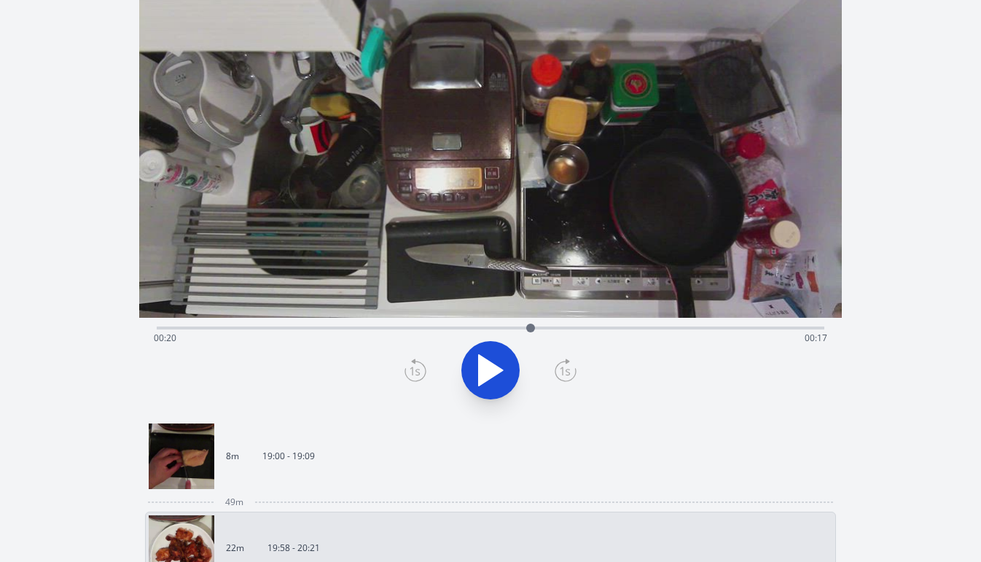
click at [432, 327] on div "Time elapsed: 00:20 Time remaining: 00:17" at bounding box center [491, 338] width 674 height 23
click at [419, 327] on div "Time elapsed: 00:15 Time remaining: 00:22" at bounding box center [491, 338] width 674 height 23
click at [393, 327] on div "Time elapsed: 00:14 Time remaining: 00:23" at bounding box center [491, 338] width 674 height 23
click at [370, 329] on div "Time elapsed: 00:13 Time remaining: 00:25" at bounding box center [491, 338] width 674 height 23
click at [352, 329] on div "Time elapsed: 00:11 Time remaining: 00:26" at bounding box center [491, 338] width 674 height 23
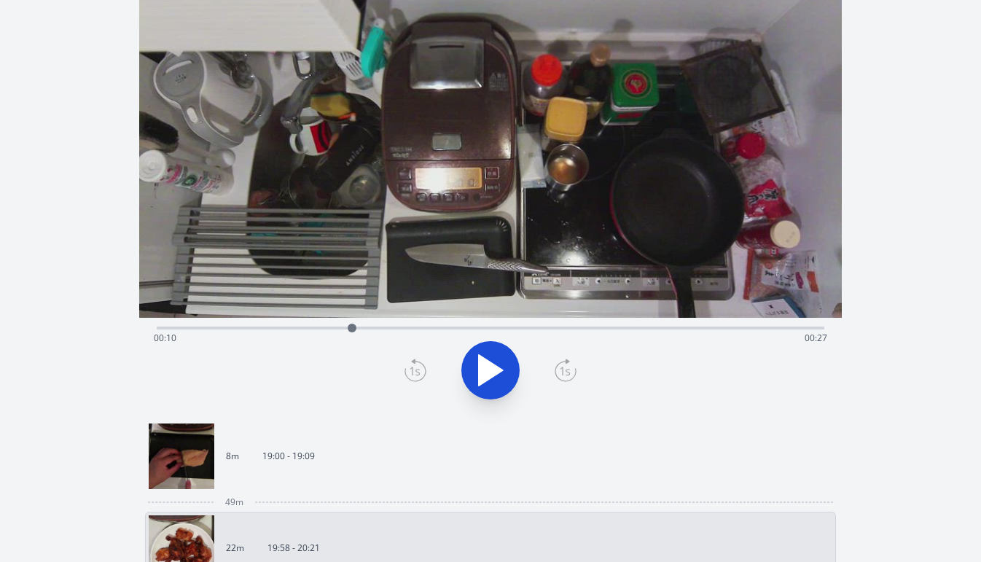
click at [340, 329] on div "Time elapsed: 00:10 Time remaining: 00:27" at bounding box center [491, 338] width 674 height 23
click at [327, 329] on div "Time elapsed: 00:10 Time remaining: 00:28" at bounding box center [491, 338] width 674 height 23
click at [308, 330] on div "Time elapsed: 00:09 Time remaining: 00:28" at bounding box center [491, 338] width 674 height 23
click at [282, 335] on div "Time elapsed: 00:08 Time remaining: 00:29" at bounding box center [491, 338] width 674 height 23
click at [267, 334] on div "Time elapsed: 00:07 Time remaining: 00:31" at bounding box center [491, 338] width 674 height 23
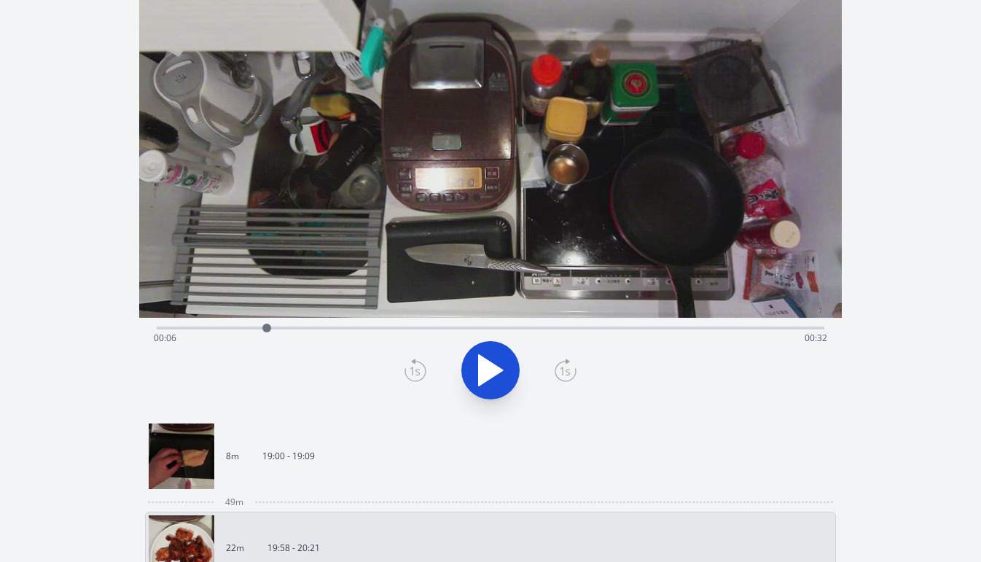
click at [256, 333] on div at bounding box center [267, 328] width 22 height 22
click at [242, 331] on div "Time elapsed: 00:05 Time remaining: 00:32" at bounding box center [491, 338] width 674 height 23
click at [230, 327] on div "Time elapsed: 00:04 Time remaining: 00:33" at bounding box center [491, 338] width 674 height 23
click at [243, 328] on div "Time elapsed: 00:04 Time remaining: 00:34" at bounding box center [491, 338] width 674 height 23
click at [233, 328] on div at bounding box center [244, 328] width 22 height 22
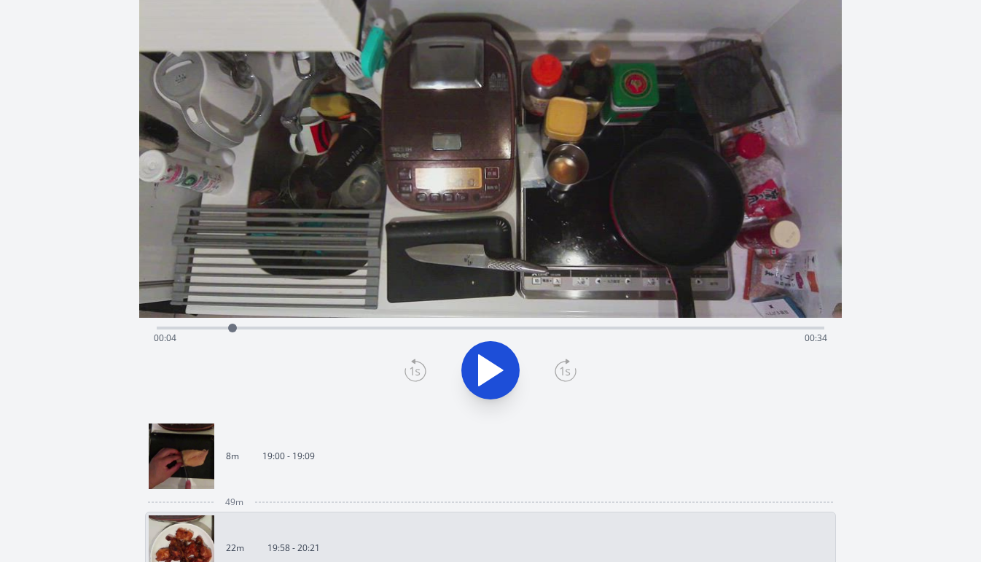
click at [484, 366] on icon at bounding box center [491, 370] width 24 height 31
click at [484, 366] on icon at bounding box center [483, 370] width 8 height 31
click at [417, 365] on icon at bounding box center [416, 370] width 22 height 23
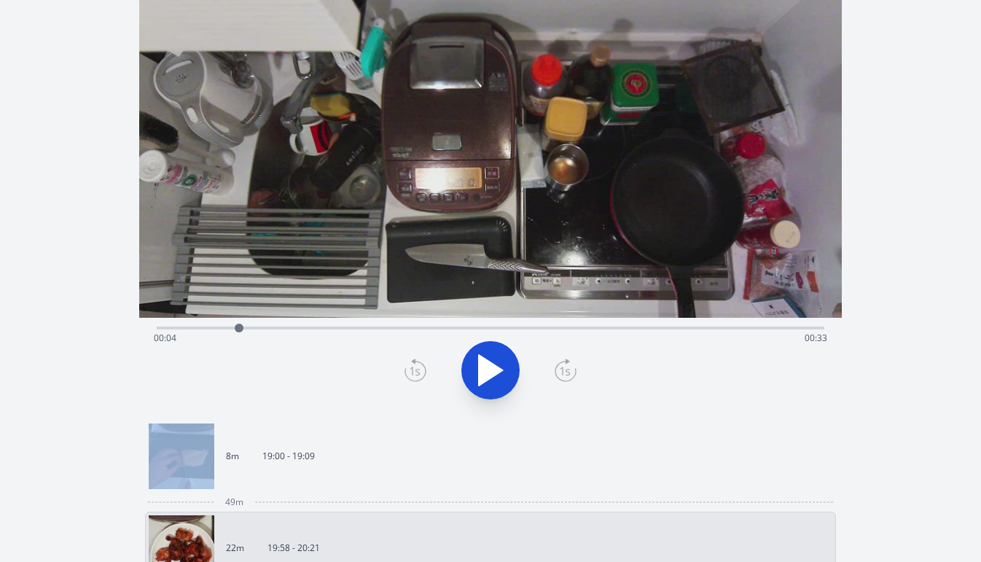
click at [417, 365] on icon at bounding box center [416, 370] width 22 height 23
click at [419, 371] on icon at bounding box center [416, 370] width 22 height 23
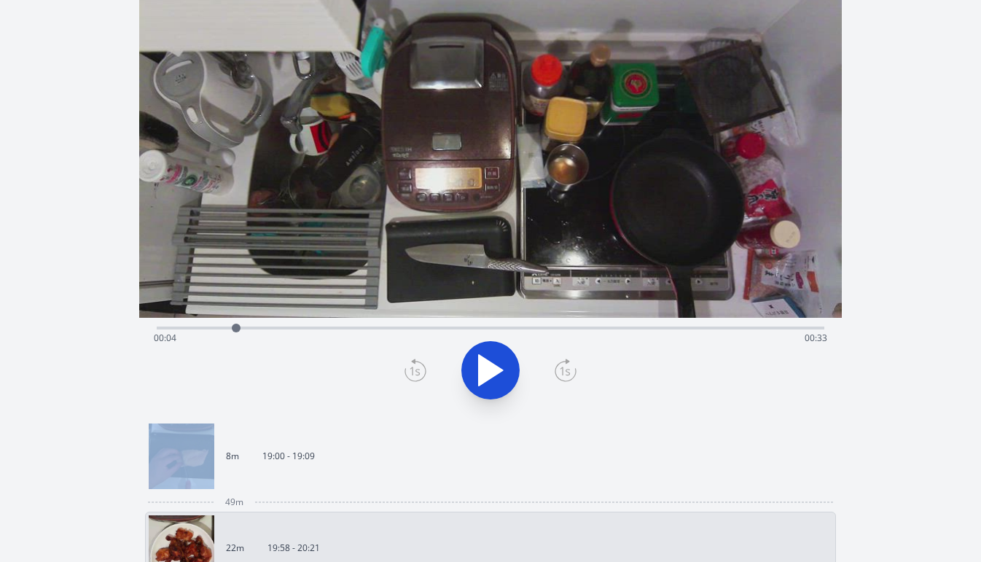
click at [419, 371] on icon at bounding box center [416, 370] width 22 height 23
click at [572, 372] on icon at bounding box center [566, 370] width 22 height 23
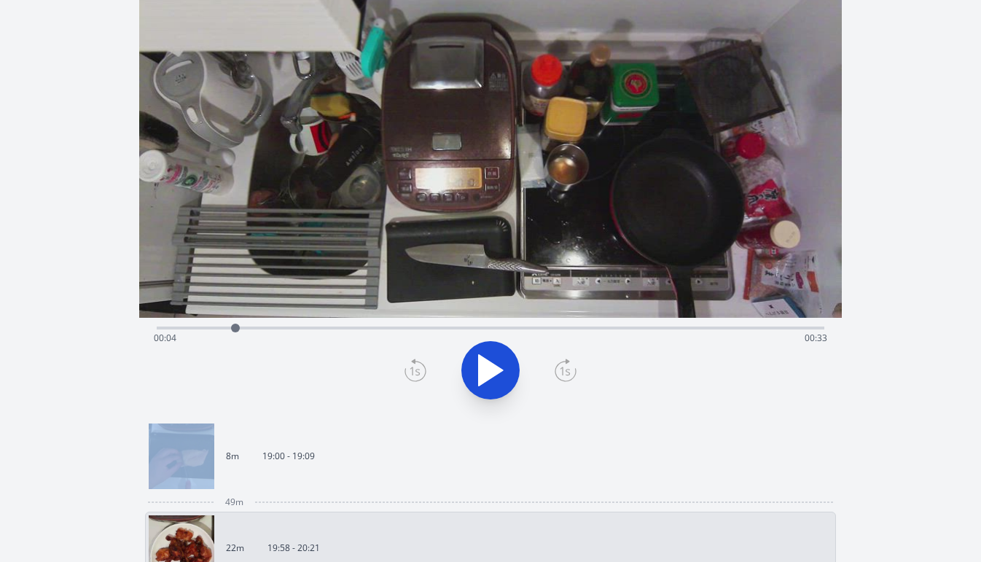
click at [572, 372] on icon at bounding box center [566, 370] width 22 height 23
click at [422, 370] on icon at bounding box center [416, 370] width 22 height 23
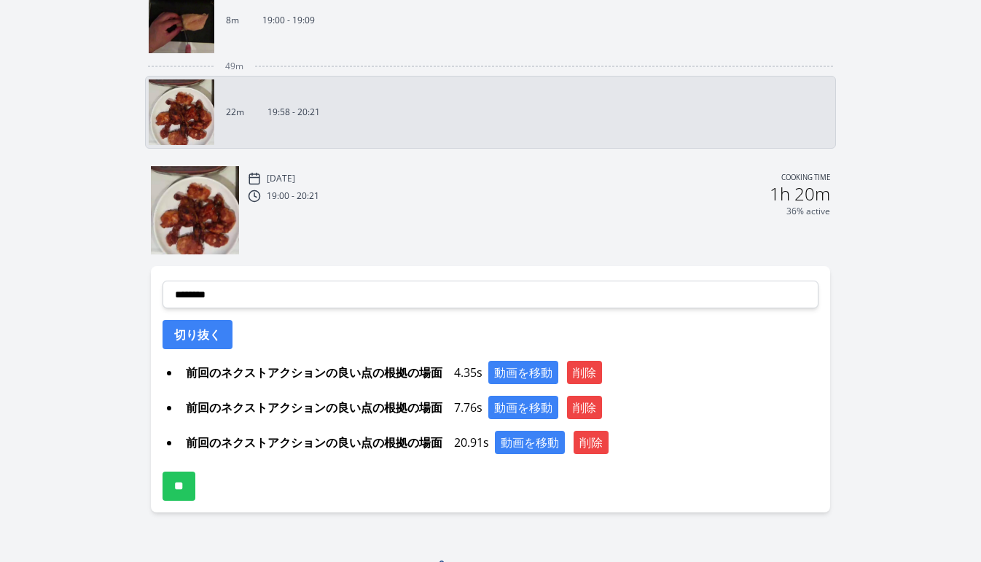
scroll to position [563, 0]
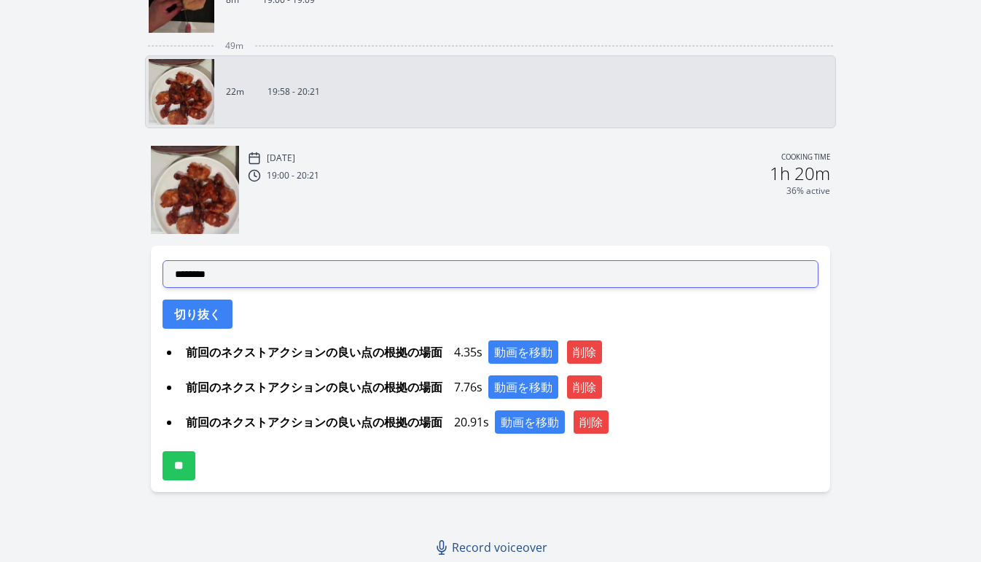
click at [393, 284] on select "**********" at bounding box center [491, 274] width 656 height 28
select select "**********"
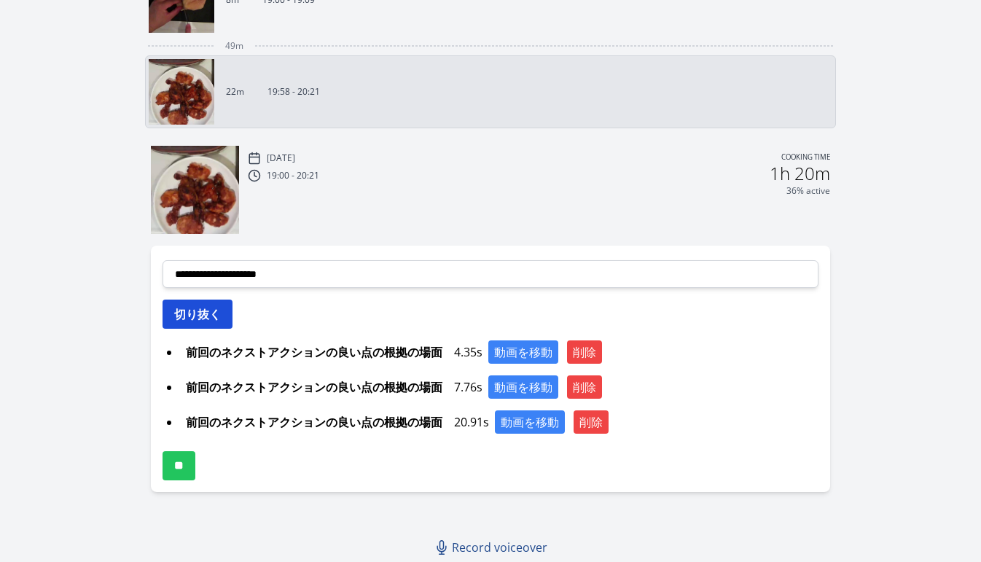
click at [217, 324] on button "切り抜く" at bounding box center [198, 314] width 70 height 29
select select
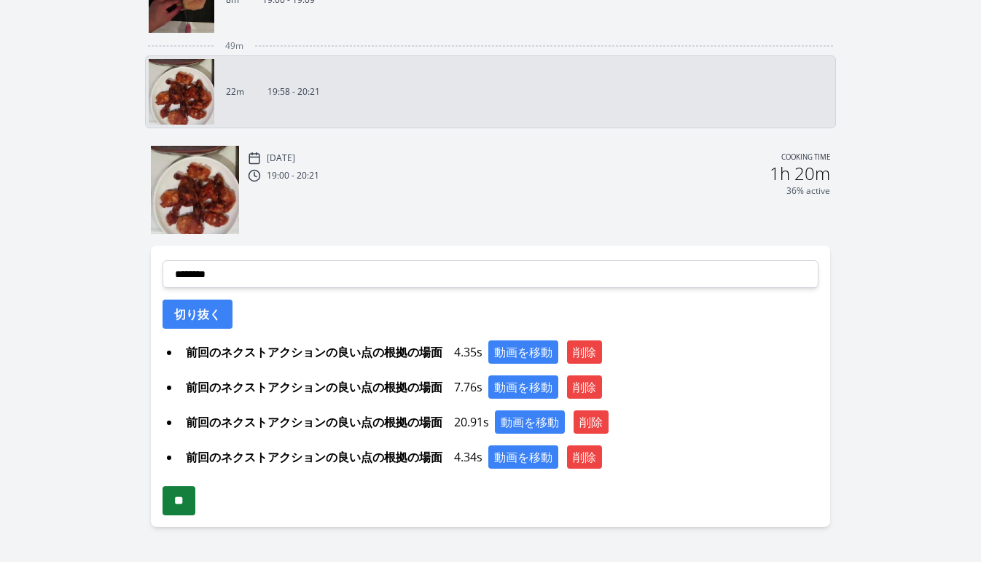
click at [195, 503] on input "**" at bounding box center [179, 500] width 33 height 29
